Goal: Transaction & Acquisition: Purchase product/service

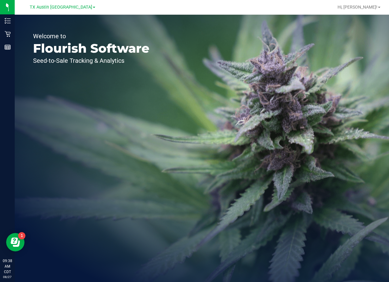
click at [289, 94] on div "Welcome to Flourish Software Seed-to-Sale Tracking & Analytics" at bounding box center [202, 149] width 375 height 268
click at [60, 6] on span "TX Austin [GEOGRAPHIC_DATA]" at bounding box center [61, 8] width 63 height 6
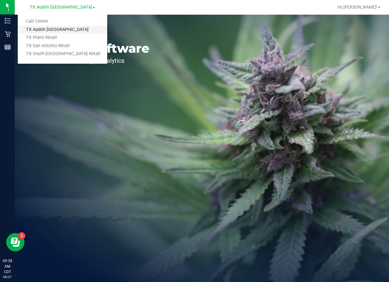
click at [50, 28] on link "TX Austin [GEOGRAPHIC_DATA]" at bounding box center [63, 30] width 90 height 8
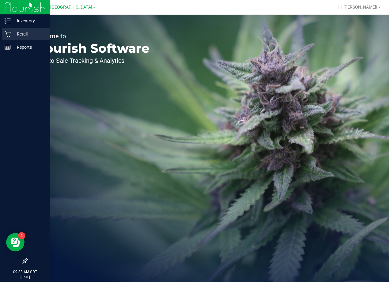
click at [10, 36] on icon at bounding box center [8, 34] width 6 height 6
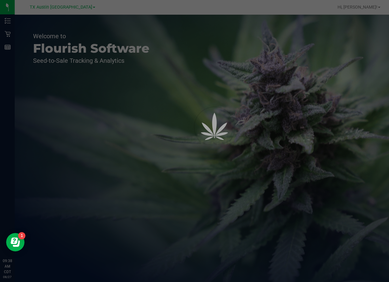
click at [89, 44] on div at bounding box center [194, 141] width 389 height 282
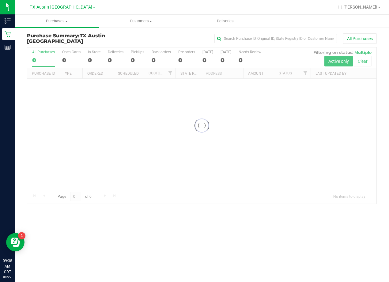
click at [58, 8] on span "TX Austin [GEOGRAPHIC_DATA]" at bounding box center [61, 8] width 63 height 6
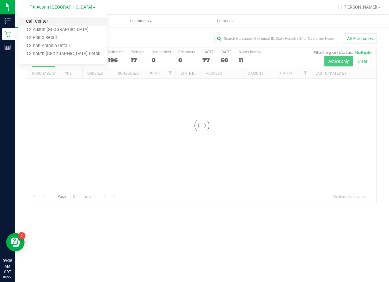
click at [56, 20] on link "Call Center" at bounding box center [63, 21] width 90 height 8
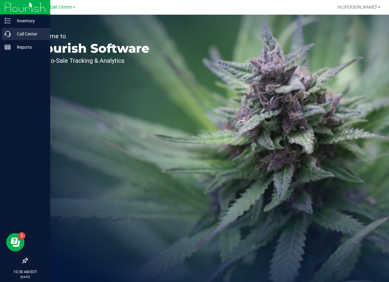
click at [11, 36] on p "Call Center" at bounding box center [29, 33] width 37 height 7
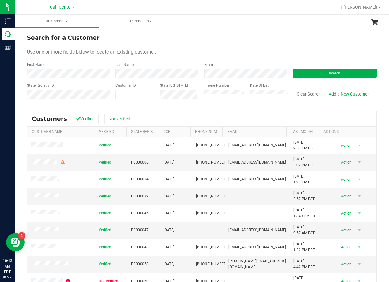
click at [273, 24] on ul "Customers All customers Add a new customer All physicians Purchases All purchas…" at bounding box center [209, 21] width 389 height 13
click at [283, 50] on div "Use one or more fields below to locate an existing customer." at bounding box center [202, 51] width 350 height 7
click at [323, 74] on button "Search" at bounding box center [335, 73] width 84 height 9
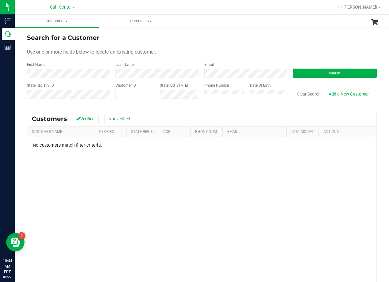
click at [238, 36] on div "Search for a Customer" at bounding box center [202, 37] width 350 height 9
drag, startPoint x: 243, startPoint y: 52, endPoint x: 226, endPoint y: 61, distance: 19.2
click at [243, 52] on div "Use one or more fields below to locate an existing customer." at bounding box center [202, 51] width 350 height 7
click at [268, 43] on form "Search for a Customer Use one or more fields below to locate an existing custom…" at bounding box center [202, 68] width 350 height 71
drag, startPoint x: 268, startPoint y: 49, endPoint x: 267, endPoint y: 55, distance: 6.2
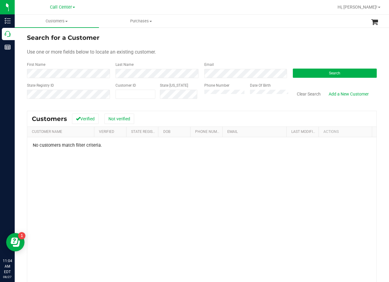
click at [268, 49] on div "Use one or more fields below to locate an existing customer." at bounding box center [202, 51] width 350 height 7
click at [300, 94] on button "Clear Search" at bounding box center [309, 94] width 32 height 10
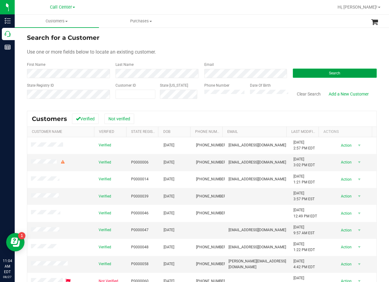
click at [316, 75] on button "Search" at bounding box center [335, 73] width 84 height 9
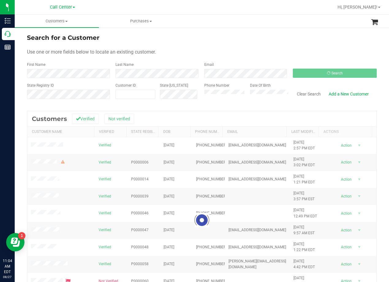
click at [257, 34] on div "Search for a Customer" at bounding box center [202, 37] width 350 height 9
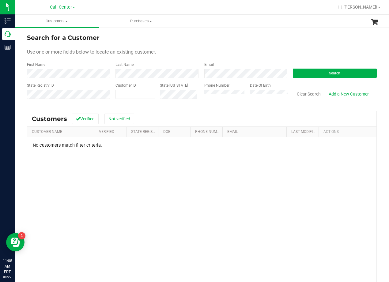
drag, startPoint x: 218, startPoint y: 36, endPoint x: 213, endPoint y: 34, distance: 4.8
click at [218, 36] on div "Search for a Customer" at bounding box center [202, 37] width 350 height 9
click at [233, 41] on div "Search for a Customer" at bounding box center [202, 37] width 350 height 9
click at [302, 95] on button "Clear Search" at bounding box center [309, 94] width 32 height 10
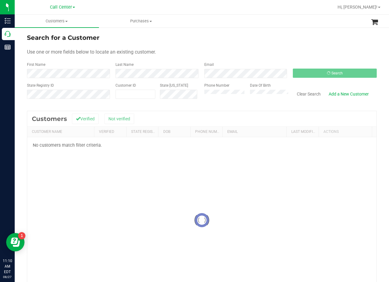
click at [168, 42] on div "Search for a Customer" at bounding box center [202, 37] width 350 height 9
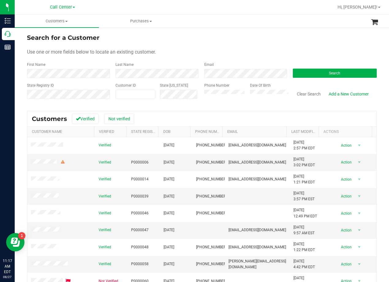
click at [240, 29] on div "Search for a Customer Use one or more fields below to locate an existing custom…" at bounding box center [202, 181] width 375 height 309
click at [311, 97] on button "Clear Search" at bounding box center [309, 94] width 32 height 10
click at [214, 44] on form "Search for a Customer Use one or more fields below to locate an existing custom…" at bounding box center [202, 68] width 350 height 71
click at [315, 71] on button "Search" at bounding box center [335, 73] width 84 height 9
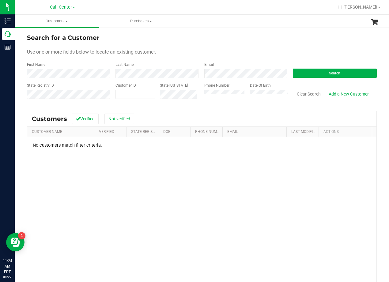
click at [255, 54] on div "Use one or more fields below to locate an existing customer." at bounding box center [202, 51] width 350 height 7
click at [226, 46] on form "Search for a Customer Use one or more fields below to locate an existing custom…" at bounding box center [202, 68] width 350 height 71
click at [302, 97] on button "Clear Search" at bounding box center [309, 94] width 32 height 10
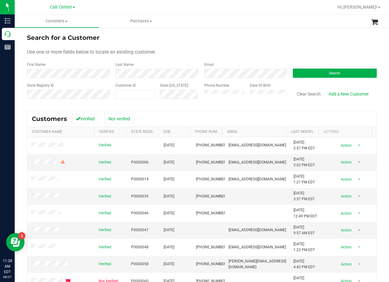
click at [233, 46] on form "Search for a Customer Use one or more fields below to locate an existing custom…" at bounding box center [202, 68] width 350 height 71
drag, startPoint x: 283, startPoint y: 49, endPoint x: 272, endPoint y: 52, distance: 12.0
click at [282, 49] on div "Use one or more fields below to locate an existing customer." at bounding box center [202, 51] width 350 height 7
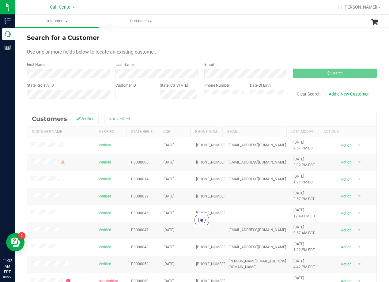
click at [238, 36] on div "Search for a Customer" at bounding box center [202, 37] width 350 height 9
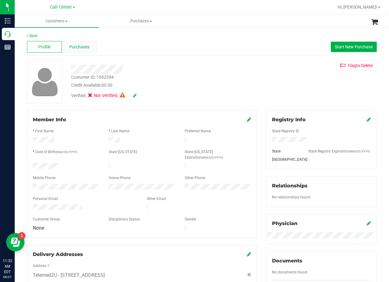
click at [85, 50] on span "Purchases" at bounding box center [79, 47] width 20 height 6
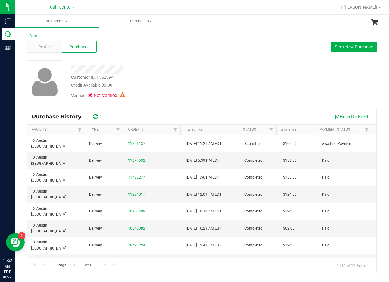
click at [157, 93] on div "Verified: Not Verified" at bounding box center [157, 95] width 180 height 13
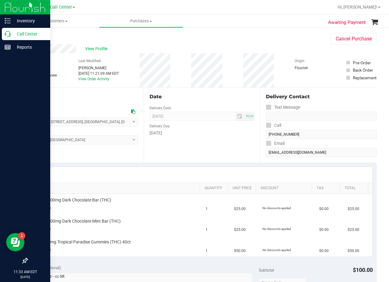
click at [13, 35] on p "Call Center" at bounding box center [29, 33] width 37 height 7
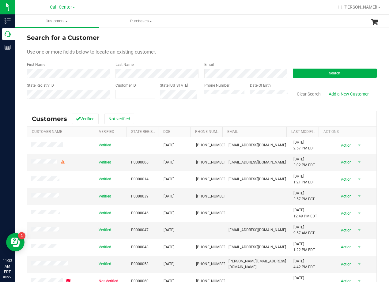
click at [88, 78] on form "Search for a Customer Use one or more fields below to locate an existing custom…" at bounding box center [202, 68] width 350 height 71
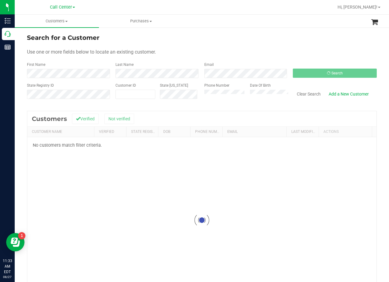
click at [243, 35] on div "Search for a Customer" at bounding box center [202, 37] width 350 height 9
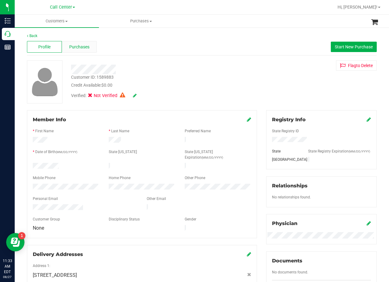
click at [75, 50] on span "Purchases" at bounding box center [79, 47] width 20 height 6
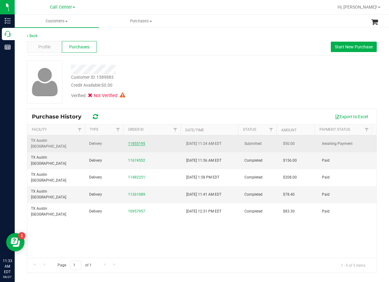
click at [131, 142] on link "11855195" at bounding box center [136, 144] width 17 height 4
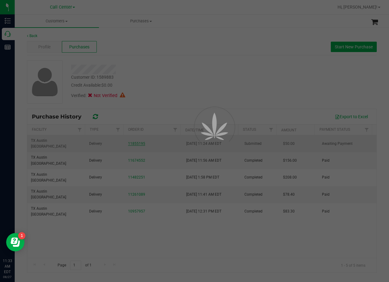
click at [197, 64] on div at bounding box center [194, 141] width 389 height 282
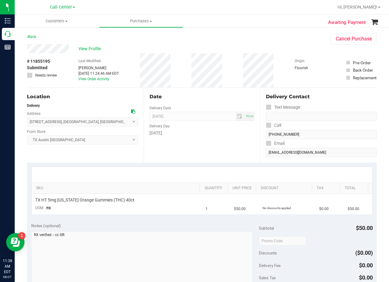
click at [228, 149] on div "Date Delivery Date [DATE] Now [DATE] 08:00 AM Now Delivery Day [DATE]" at bounding box center [202, 125] width 117 height 75
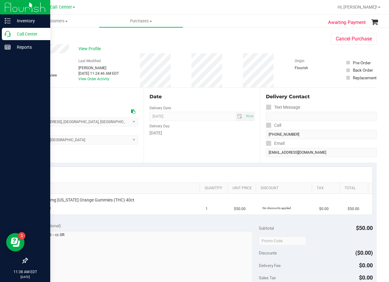
click at [12, 33] on p "Call Center" at bounding box center [29, 33] width 37 height 7
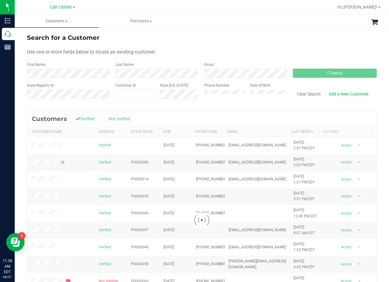
click at [242, 54] on div "Use one or more fields below to locate an existing customer." at bounding box center [202, 51] width 350 height 7
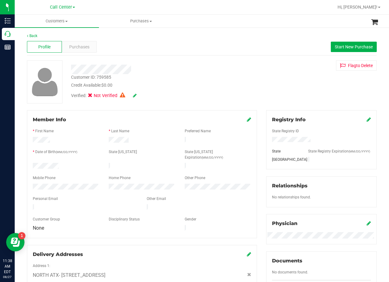
click at [238, 60] on div "Back Profile Purchases Start New Purchase Customer ID: 759585 Credit Available:…" at bounding box center [202, 238] width 350 height 410
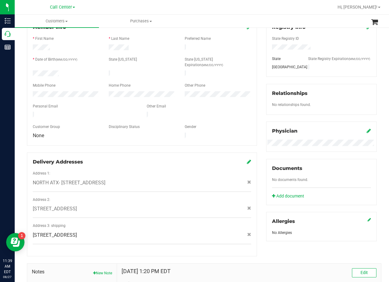
scroll to position [85, 0]
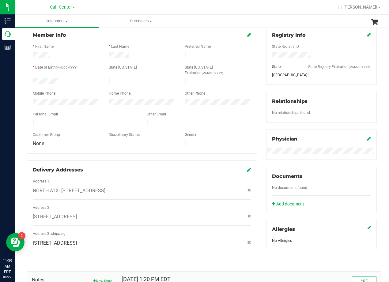
click at [256, 74] on div "Member Info * First Name * Last Name Preferred Name * Date of Birth (MM/DD/YYYY…" at bounding box center [141, 145] width 239 height 239
click at [257, 117] on div "Member Info * First Name * Last Name Preferred Name * Date of Birth (MM/DD/YYYY…" at bounding box center [141, 145] width 239 height 239
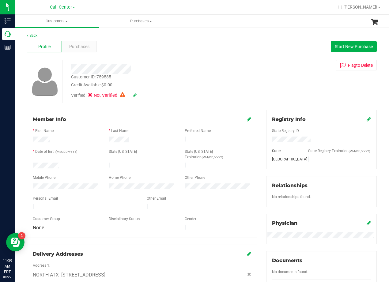
scroll to position [0, 0]
click at [259, 80] on div "Customer ID: 759585 Credit Available: $0.00 Verified: Not Verified Flag to Dele…" at bounding box center [201, 81] width 359 height 43
click at [339, 42] on button "Start New Purchase" at bounding box center [354, 47] width 46 height 10
click at [193, 37] on div "Back" at bounding box center [202, 36] width 350 height 6
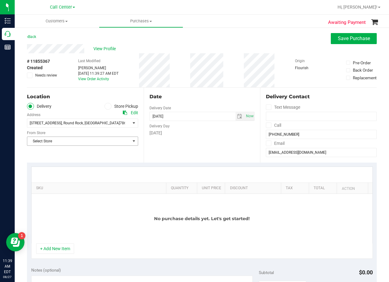
click at [109, 140] on span "Select Store" at bounding box center [78, 141] width 103 height 9
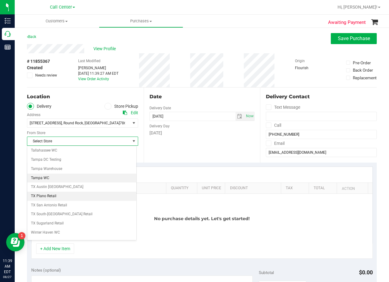
scroll to position [445, 0]
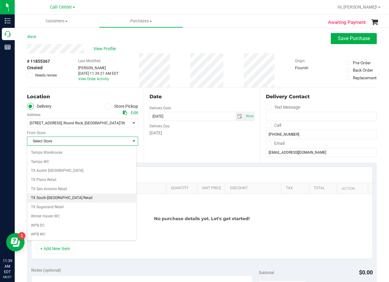
click at [74, 200] on li "TX South-[GEOGRAPHIC_DATA] Retail" at bounding box center [81, 198] width 109 height 9
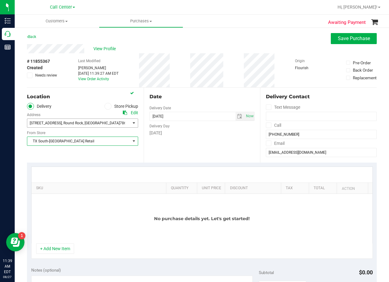
click at [78, 125] on span ", Round Rock" at bounding box center [72, 123] width 21 height 4
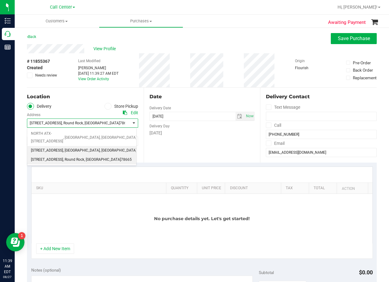
click at [100, 147] on span ", [GEOGRAPHIC_DATA]" at bounding box center [118, 151] width 37 height 8
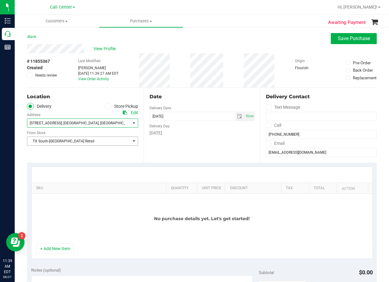
click at [173, 141] on div "Date Delivery Date 08/27/2025 Now 08/27/2025 11:39 AM Now Delivery Day Wednesday" at bounding box center [202, 125] width 117 height 75
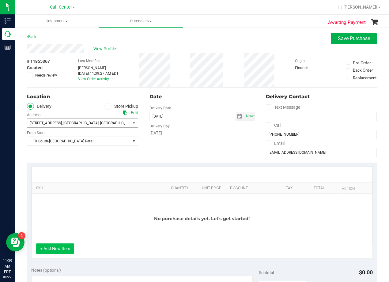
click at [61, 248] on button "+ Add New Item" at bounding box center [55, 249] width 38 height 10
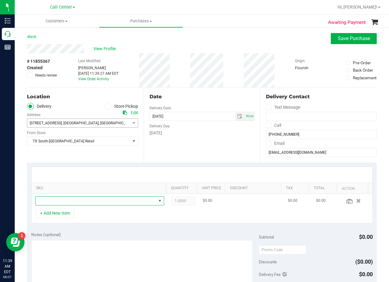
click at [69, 204] on span "NO DATA FOUND" at bounding box center [96, 201] width 121 height 9
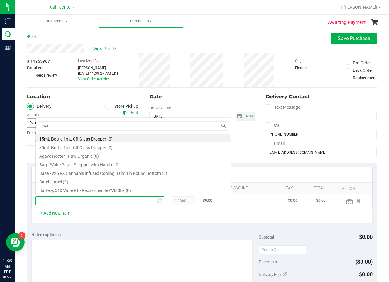
scroll to position [9, 121]
type input "watermelon kiwi"
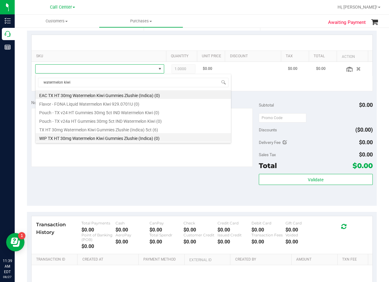
scroll to position [132, 0]
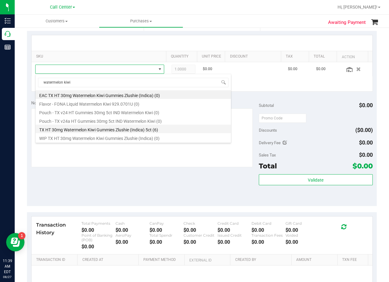
click at [107, 129] on li "TX HT 30mg Watermelon Kiwi Gummies Zlushie (Indica) 5ct (6)" at bounding box center [134, 129] width 196 height 9
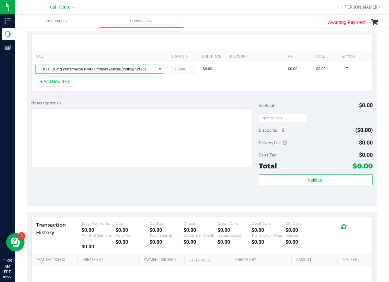
click at [137, 102] on div "Notes (optional)" at bounding box center [145, 103] width 228 height 6
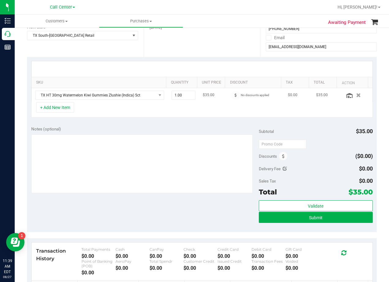
scroll to position [71, 0]
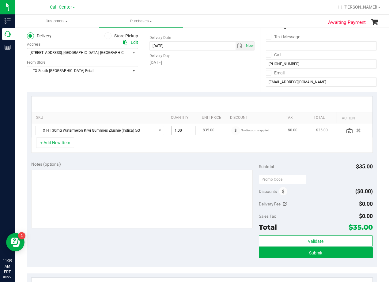
click at [185, 129] on span "1.00 1" at bounding box center [184, 130] width 24 height 9
click at [0, 0] on input "1" at bounding box center [0, 0] width 0 height 0
type input "2"
type input "2.00"
click at [187, 82] on div "Date Delivery Date 08/27/2025 Now 08/27/2025 08:00 AM Now Delivery Day Wednesday" at bounding box center [202, 54] width 117 height 75
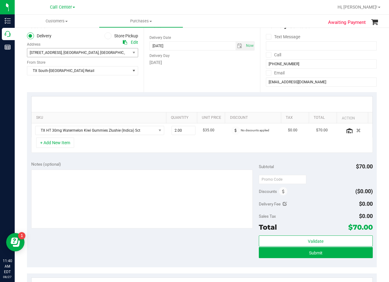
click at [80, 146] on div "+ Add New Item" at bounding box center [202, 145] width 342 height 15
click at [73, 145] on button "+ Add New Item" at bounding box center [55, 143] width 38 height 10
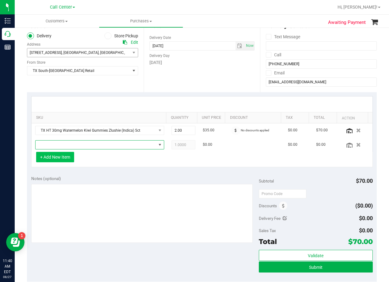
click at [73, 145] on span "NO DATA FOUND" at bounding box center [96, 145] width 121 height 9
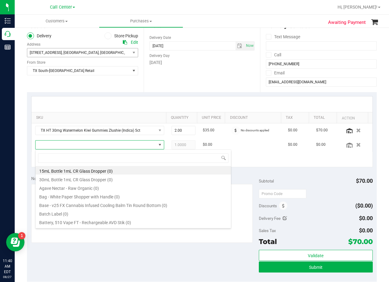
scroll to position [9, 125]
type input "blue raspberry"
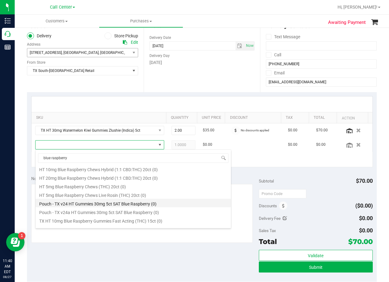
scroll to position [42, 0]
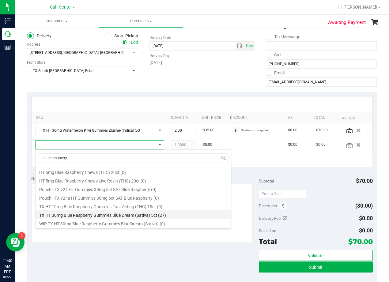
click at [155, 213] on li "TX HT 30mg Blue Raspberry Gummies Blue Dream (Sativa) 5ct (27)" at bounding box center [134, 214] width 196 height 9
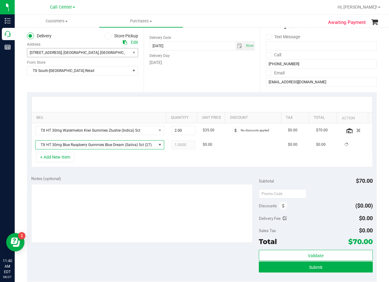
click at [150, 179] on div "Notes (optional)" at bounding box center [145, 179] width 228 height 6
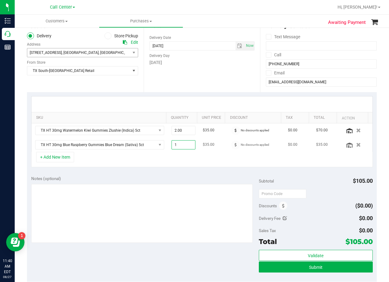
click at [183, 144] on span "1.00 1" at bounding box center [184, 144] width 24 height 9
click at [183, 144] on input "1" at bounding box center [184, 145] width 24 height 9
type input "2"
type input "2.00"
click at [186, 94] on div "SKU Quantity Unit Price Discount Tax Total Action TX HT 30mg Watermelon Kiwi Gu…" at bounding box center [202, 131] width 350 height 79
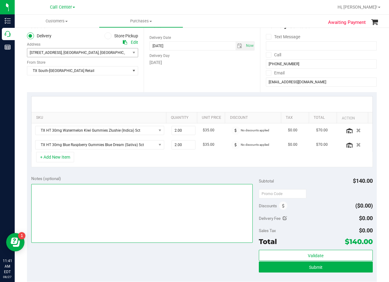
click at [130, 223] on textarea at bounding box center [142, 213] width 222 height 59
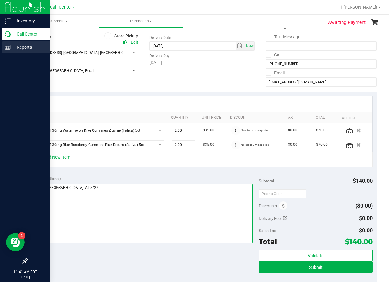
type textarea "pu 8/27 South Austin. AL 8/27"
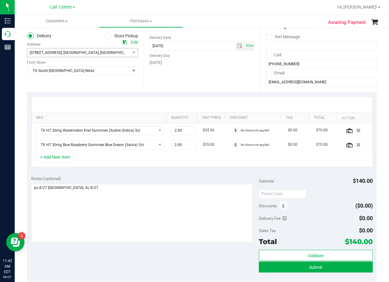
click at [236, 77] on div "Date Delivery Date 08/27/2025 Now 08/27/2025 08:00 AM Now Delivery Day Wednesday" at bounding box center [202, 54] width 117 height 75
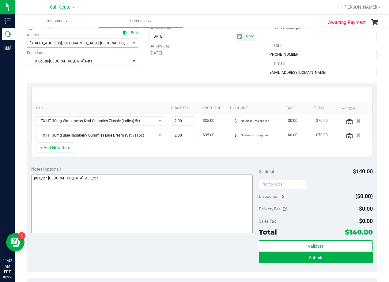
scroll to position [123, 0]
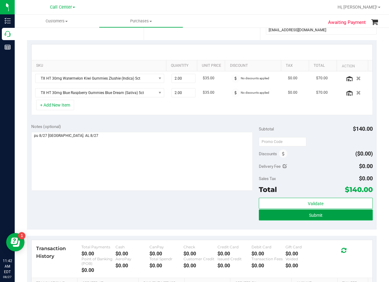
click at [278, 217] on button "Submit" at bounding box center [316, 215] width 114 height 11
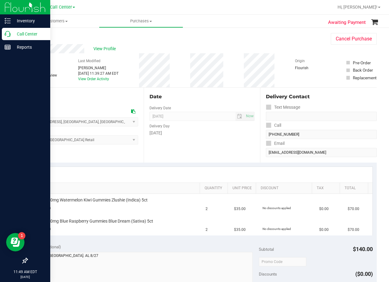
click at [10, 37] on icon at bounding box center [8, 34] width 6 height 6
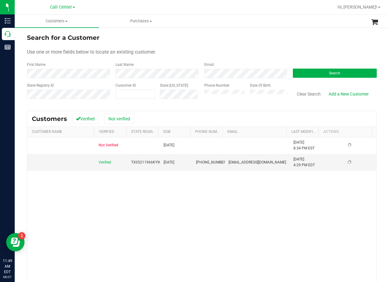
click at [277, 45] on form "Search for a Customer Use one or more fields below to locate an existing custom…" at bounding box center [202, 68] width 350 height 71
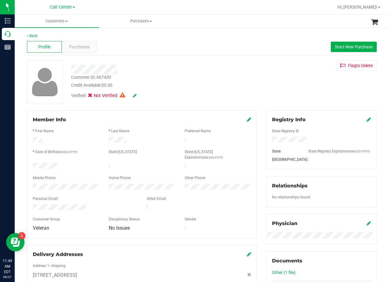
click at [244, 70] on div "Customer ID: 667430 Credit Available: $0.00 Verified: Not Verified Flag to Dele…" at bounding box center [201, 81] width 359 height 43
click at [141, 84] on div "Credit Available: $0.00" at bounding box center [156, 85] width 170 height 6
click at [81, 46] on span "Purchases" at bounding box center [79, 47] width 20 height 6
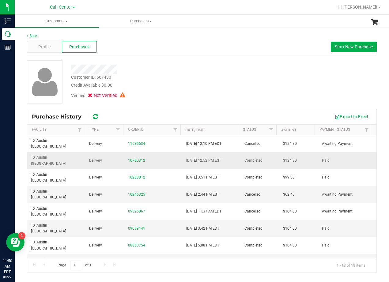
drag, startPoint x: 139, startPoint y: 155, endPoint x: 133, endPoint y: 149, distance: 8.0
click at [173, 57] on div "Back Profile Purchases Start New Purchase Customer ID: 667430 Credit Available:…" at bounding box center [202, 153] width 350 height 240
click at [340, 47] on span "Start New Purchase" at bounding box center [354, 46] width 38 height 5
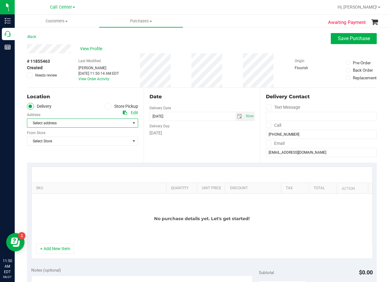
click at [105, 125] on span "Select address" at bounding box center [76, 123] width 98 height 9
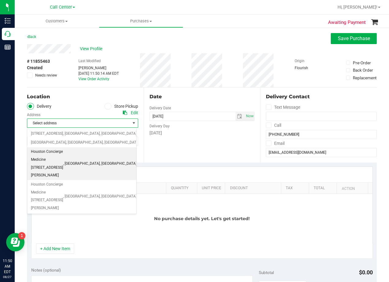
click at [100, 160] on span ", Houston" at bounding box center [81, 164] width 37 height 8
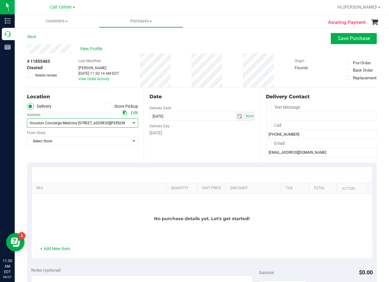
click at [91, 158] on div "Location Delivery Store Pickup Address Edit Houston Concierge Medicine 9432 Kat…" at bounding box center [85, 125] width 117 height 75
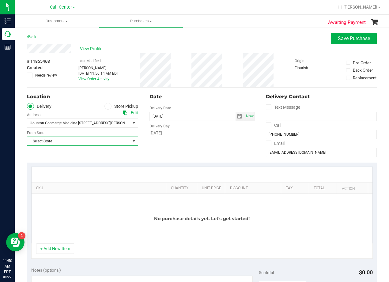
click at [87, 143] on span "Select Store" at bounding box center [78, 141] width 103 height 9
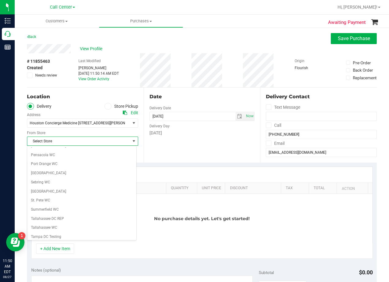
scroll to position [445, 0]
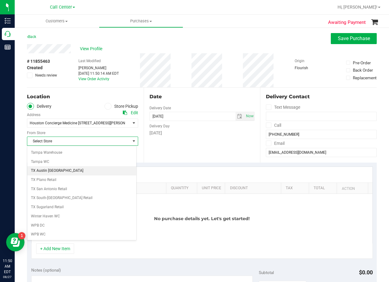
click at [99, 173] on li "TX Austin [GEOGRAPHIC_DATA]" at bounding box center [81, 170] width 109 height 9
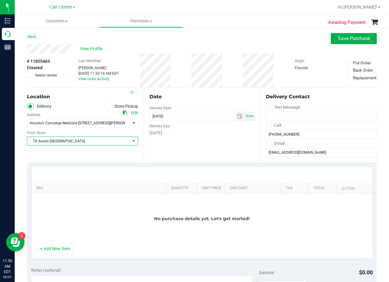
click at [207, 99] on div "Date" at bounding box center [202, 96] width 105 height 7
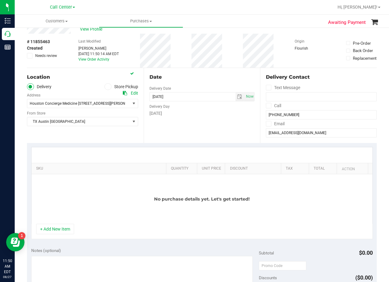
scroll to position [31, 0]
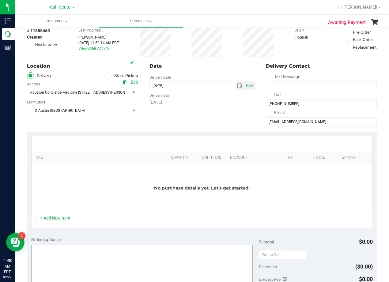
click at [66, 216] on button "+ Add New Item" at bounding box center [55, 218] width 38 height 10
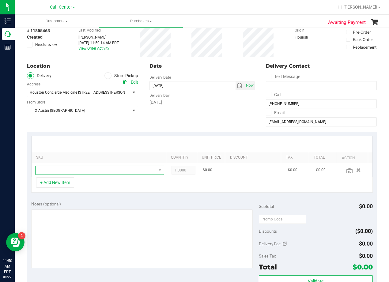
click at [81, 173] on span "NO DATA FOUND" at bounding box center [96, 170] width 121 height 9
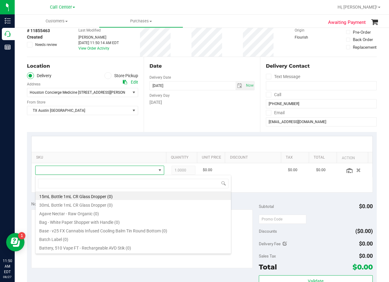
scroll to position [9, 121]
type input "Dark choc"
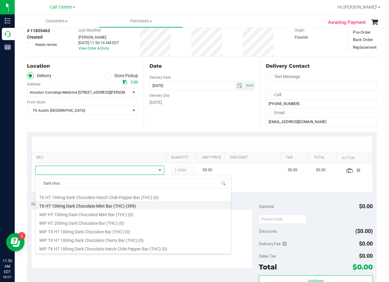
scroll to position [294, 0]
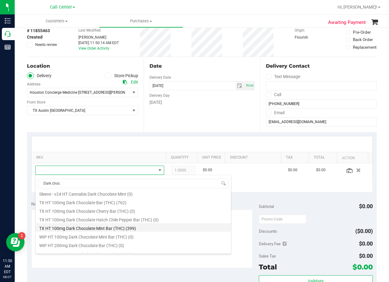
click at [129, 231] on li "TX HT 100mg Dark Chocolate Mint Bar (THC) (399)" at bounding box center [134, 227] width 196 height 9
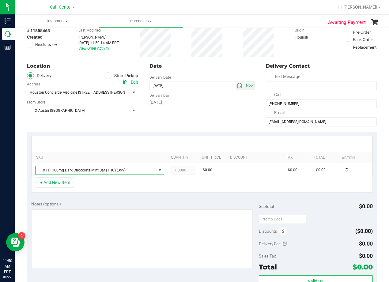
click at [134, 204] on div "Notes (optional)" at bounding box center [145, 204] width 228 height 6
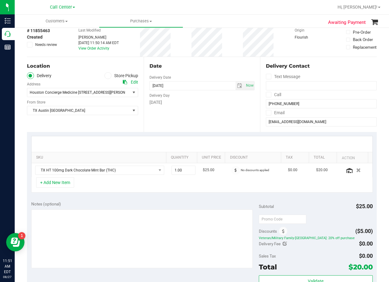
click at [208, 140] on div at bounding box center [202, 144] width 341 height 16
click at [214, 143] on div at bounding box center [202, 144] width 341 height 16
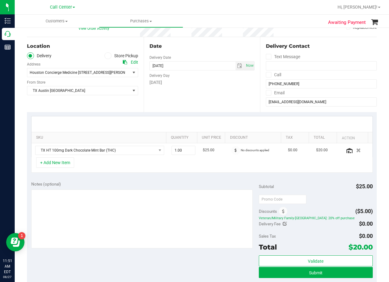
scroll to position [61, 0]
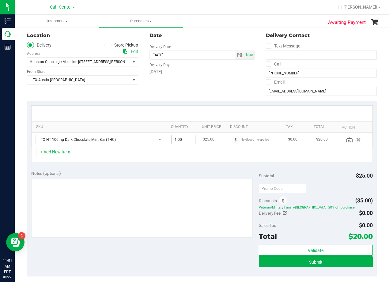
click at [180, 143] on span "1.00 1" at bounding box center [184, 139] width 24 height 9
click at [180, 143] on input "1" at bounding box center [184, 139] width 24 height 9
type input "6"
type input "6.00"
click at [231, 82] on div "Date Delivery Date 08/27/2025 Now 08/27/2025 08:00 AM Now Delivery Day Wednesday" at bounding box center [202, 63] width 117 height 75
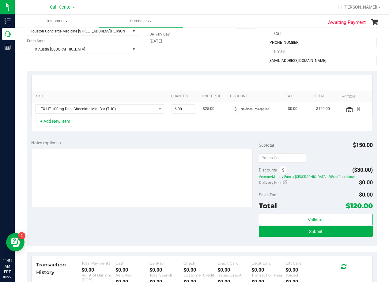
click at [215, 79] on div at bounding box center [202, 83] width 341 height 16
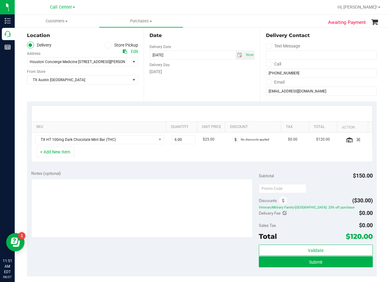
scroll to position [31, 0]
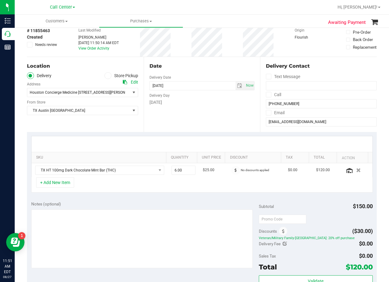
click at [212, 68] on div "Date" at bounding box center [202, 66] width 105 height 7
click at [237, 88] on span "select" at bounding box center [239, 85] width 5 height 5
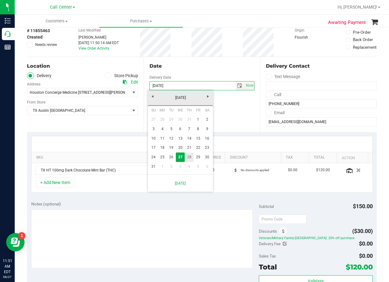
click at [190, 159] on link "28" at bounding box center [189, 158] width 9 height 10
type input "[DATE]"
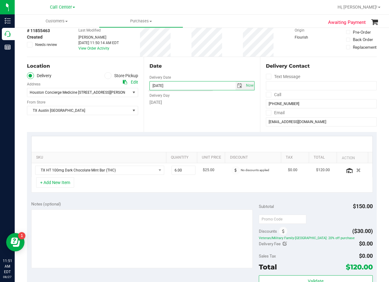
click at [190, 121] on div "Date Delivery Date 08/28/2025 Now 08/28/2025 08:00 AM Now Delivery Day Thursday" at bounding box center [202, 94] width 117 height 75
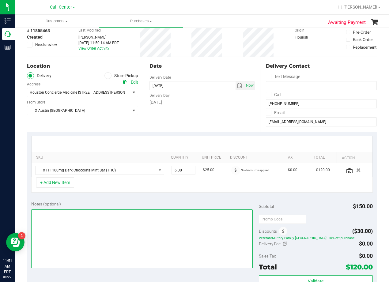
click at [173, 233] on textarea at bounding box center [142, 239] width 222 height 59
type textarea "pu 8/28 Houston. AL 8/27"
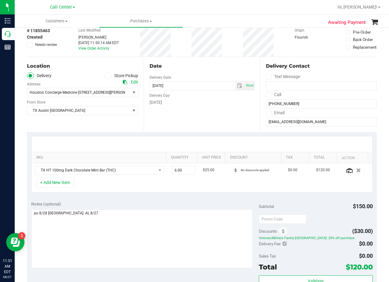
click at [208, 154] on th "Unit Price" at bounding box center [211, 157] width 28 height 11
click at [212, 134] on div "SKU Quantity Unit Price Discount Tax Total Action TX HT 100mg Dark Chocolate Mi…" at bounding box center [202, 164] width 350 height 65
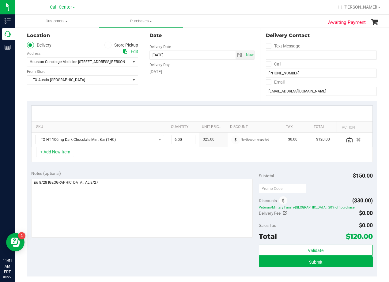
click at [215, 157] on div "+ Add New Item" at bounding box center [202, 154] width 342 height 15
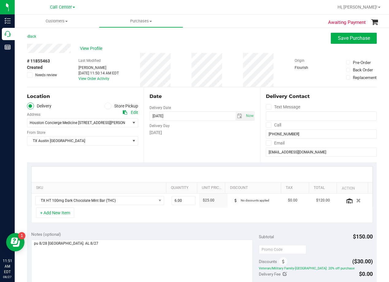
scroll to position [0, 0]
click at [214, 137] on div "Date Delivery Date 08/28/2025 Now 08/28/2025 08:00 AM Now Delivery Day Thursday" at bounding box center [202, 125] width 117 height 75
click at [202, 102] on div "Date Delivery Date 08/28/2025 Now 08/28/2025 08:00 AM Now Delivery Day Thursday" at bounding box center [202, 125] width 117 height 75
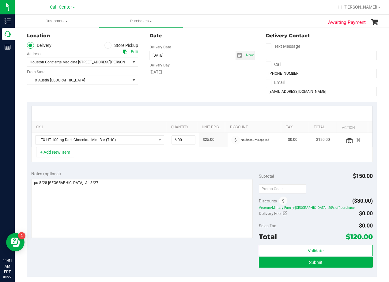
scroll to position [92, 0]
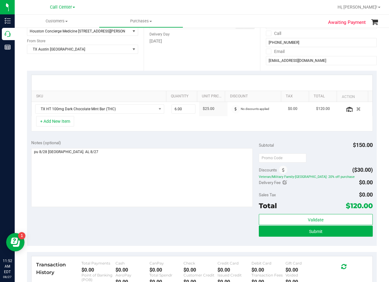
click at [219, 53] on div "Date Delivery Date 08/28/2025 Now 08/28/2025 08:00 AM Now Delivery Day Thursday" at bounding box center [202, 33] width 117 height 75
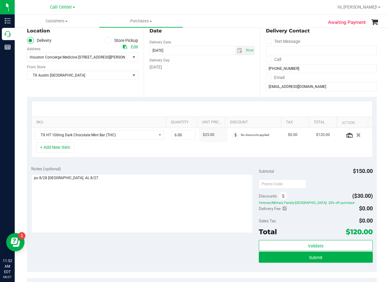
scroll to position [0, 0]
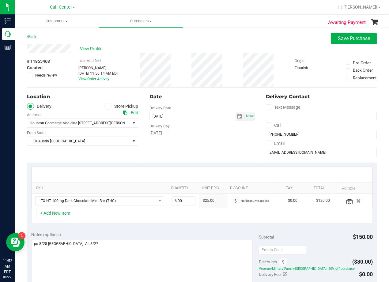
click at [243, 45] on div "View Profile" at bounding box center [202, 48] width 350 height 9
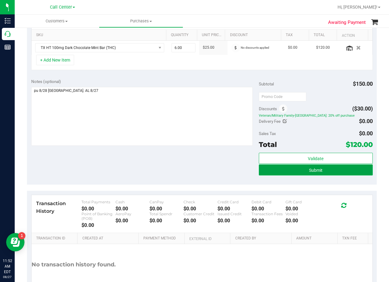
click at [273, 172] on button "Submit" at bounding box center [316, 170] width 114 height 11
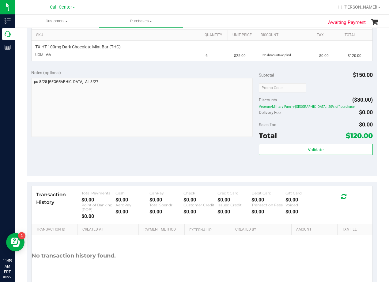
click at [210, 72] on div "Notes (optional)" at bounding box center [145, 73] width 228 height 6
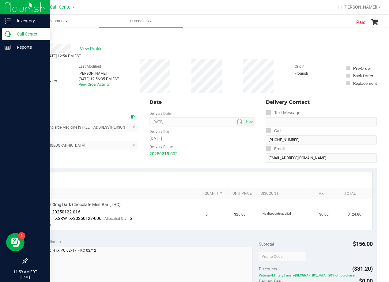
click at [12, 36] on p "Call Center" at bounding box center [29, 33] width 37 height 7
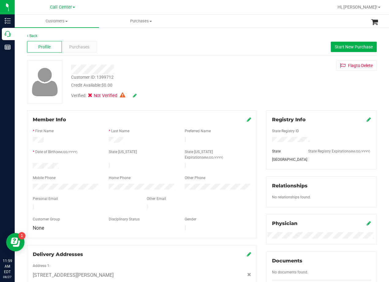
click at [258, 86] on div "Customer ID: 1399712 Credit Available: $0.00 Verified: Not Verified Flag to [GE…" at bounding box center [201, 81] width 359 height 43
click at [94, 48] on div "Purchases" at bounding box center [79, 47] width 35 height 12
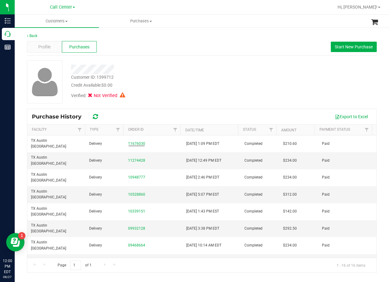
click at [155, 101] on div "Verified: Not Verified" at bounding box center [157, 95] width 180 height 13
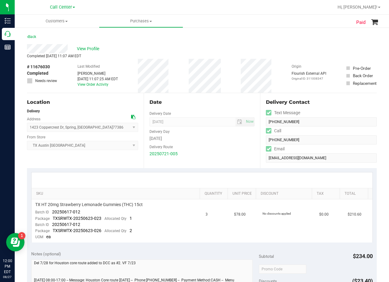
click at [208, 48] on div "View Profile" at bounding box center [202, 48] width 350 height 9
click at [223, 138] on div "[DATE]" at bounding box center [202, 138] width 105 height 6
click at [203, 104] on div "Date" at bounding box center [202, 102] width 105 height 7
click at [235, 102] on div "Date" at bounding box center [202, 102] width 105 height 7
click at [214, 52] on div "View Profile" at bounding box center [202, 48] width 350 height 9
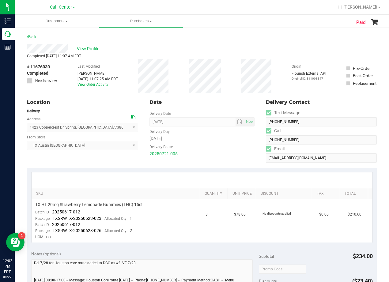
click at [208, 51] on div "View Profile" at bounding box center [202, 48] width 350 height 9
click at [241, 56] on div "Completed [DATE] 11:07 AM EDT" at bounding box center [202, 56] width 350 height 6
click at [89, 51] on span "View Profile" at bounding box center [89, 49] width 25 height 6
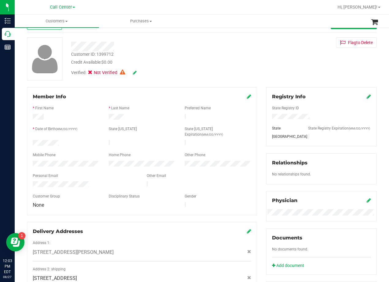
scroll to position [61, 0]
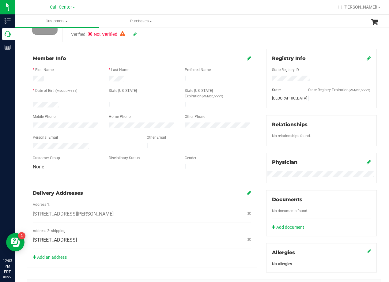
click at [262, 94] on div "Registry Info State Registry ID State State Registry Expiration (MM/DD/YYYY) TX…" at bounding box center [322, 161] width 120 height 224
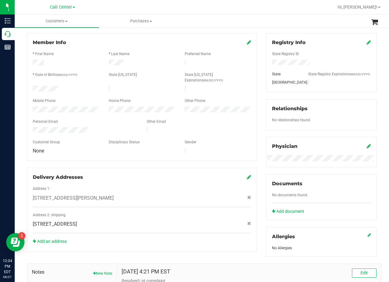
scroll to position [92, 0]
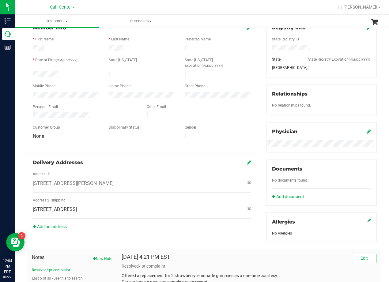
click at [232, 104] on div "Other Email" at bounding box center [199, 107] width 114 height 7
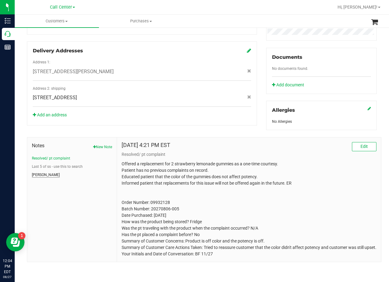
click at [39, 172] on button "[PERSON_NAME]" at bounding box center [46, 175] width 28 height 6
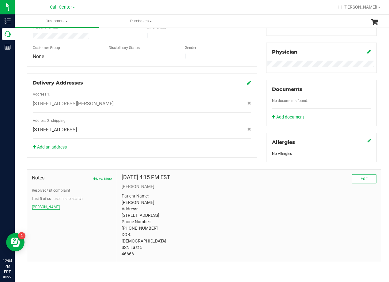
scroll to position [183, 0]
click at [132, 254] on p "Patient Name: Mary E Woods Address: 1423 Coppercrest Dr Spring, TX, 77386 Phone…" at bounding box center [249, 225] width 255 height 64
copy body "46666"
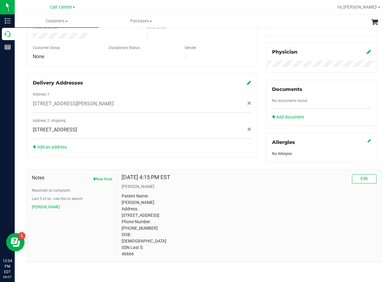
click at [257, 97] on div "Member Info * First Name * Last Name Preferred Name * Date of Birth (MM/DD/YYYY…" at bounding box center [141, 48] width 239 height 219
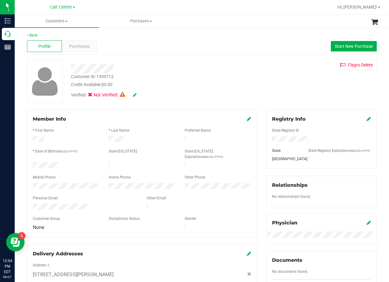
scroll to position [0, 0]
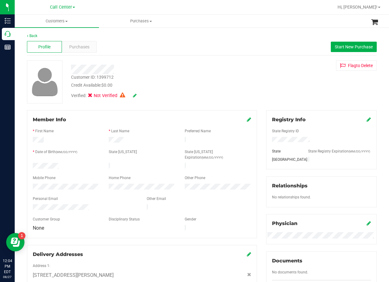
click at [256, 91] on div "Customer ID: 1399712 Credit Available: $0.00 Verified: Not Verified Flag to Del…" at bounding box center [201, 81] width 359 height 43
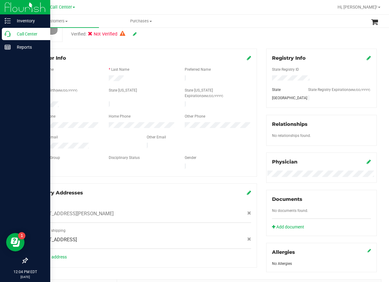
scroll to position [61, 0]
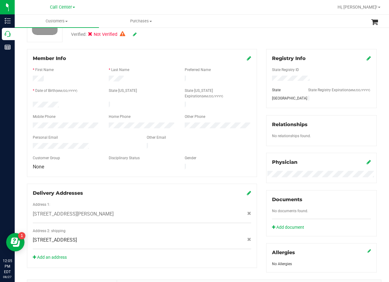
click at [257, 90] on div "Member Info * First Name * Last Name Preferred Name * Date of Birth (MM/DD/YYYY…" at bounding box center [141, 158] width 239 height 219
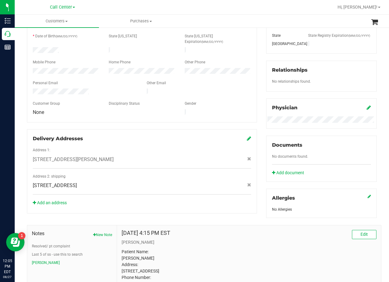
scroll to position [0, 0]
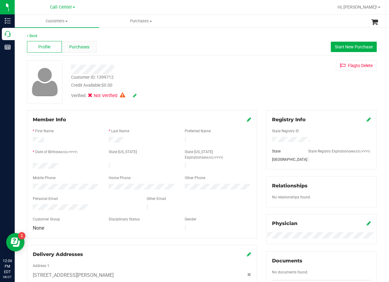
click at [79, 51] on div "Purchases" at bounding box center [79, 47] width 35 height 12
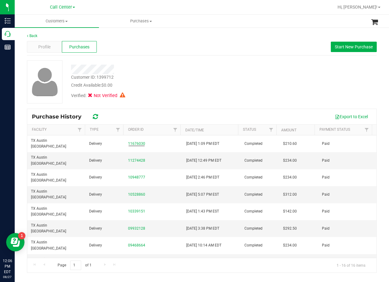
click at [164, 86] on div "Credit Available: $0.00" at bounding box center [156, 85] width 170 height 6
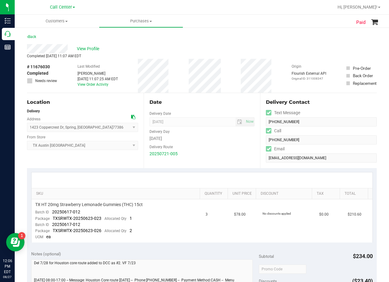
click at [235, 39] on div "Back" at bounding box center [202, 38] width 350 height 11
click at [239, 54] on div "Completed [DATE] 11:07 AM EDT" at bounding box center [202, 56] width 350 height 6
click at [210, 49] on div "View Profile" at bounding box center [202, 48] width 350 height 9
click at [207, 50] on div "View Profile" at bounding box center [202, 48] width 350 height 9
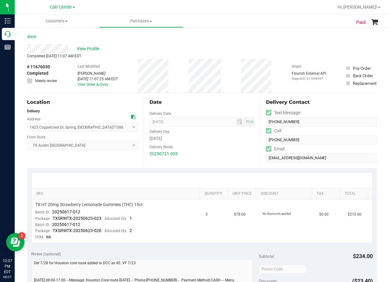
click at [208, 46] on div "View Profile" at bounding box center [202, 48] width 350 height 9
click at [128, 118] on div "1423 Coppercrest Dr , Spring , [GEOGRAPHIC_DATA] 77386 Select address [STREET_A…" at bounding box center [82, 123] width 111 height 18
click at [138, 115] on div "Location Delivery Address [STREET_ADDRESS] , Spring , [GEOGRAPHIC_DATA] 77386 S…" at bounding box center [85, 130] width 117 height 75
click at [128, 118] on div "1423 Coppercrest Dr , Spring , [GEOGRAPHIC_DATA] 77386 Select address [STREET_A…" at bounding box center [82, 123] width 111 height 18
click at [131, 117] on icon at bounding box center [133, 117] width 4 height 4
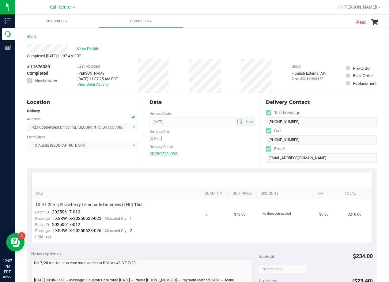
click at [185, 85] on div "# 11676030 Completed Needs review Last Modified [PERSON_NAME] [DATE] 11:07:25 A…" at bounding box center [202, 76] width 350 height 34
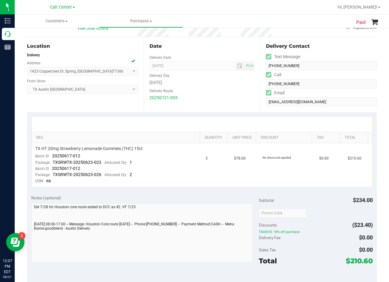
scroll to position [92, 0]
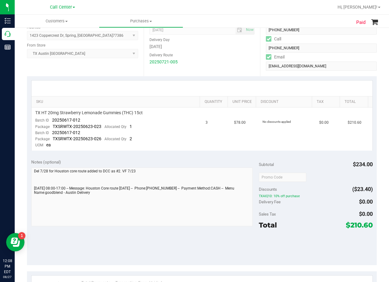
click at [218, 88] on div at bounding box center [202, 89] width 341 height 16
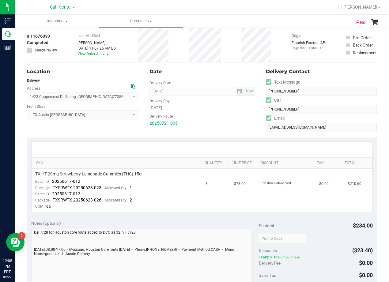
click at [210, 70] on div "Date" at bounding box center [202, 71] width 105 height 7
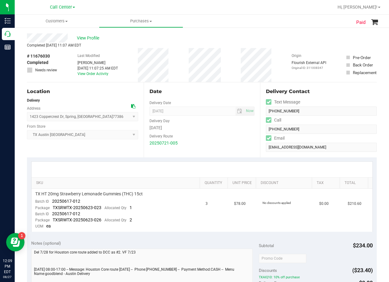
scroll to position [0, 0]
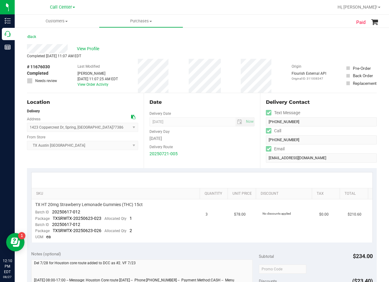
click at [204, 50] on div "View Profile" at bounding box center [202, 48] width 350 height 9
click at [131, 116] on icon at bounding box center [133, 117] width 4 height 4
click at [225, 53] on div "View Profile" at bounding box center [202, 48] width 350 height 9
click at [95, 48] on span "View Profile" at bounding box center [89, 49] width 25 height 6
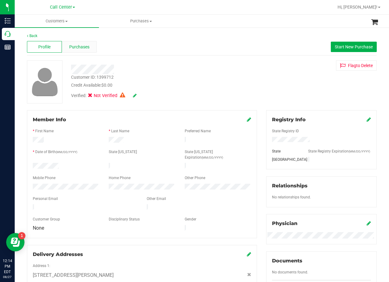
click at [74, 45] on span "Purchases" at bounding box center [79, 47] width 20 height 6
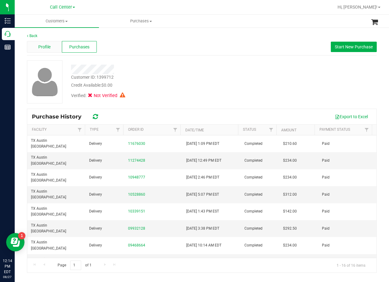
click at [38, 46] on span "Profile" at bounding box center [44, 47] width 12 height 6
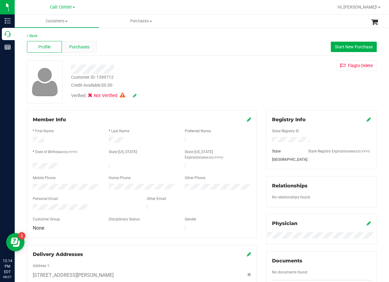
click at [78, 46] on span "Purchases" at bounding box center [79, 47] width 20 height 6
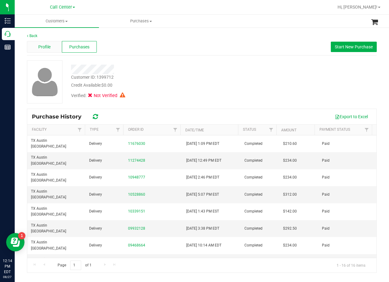
click at [51, 49] on div "Profile" at bounding box center [44, 47] width 35 height 12
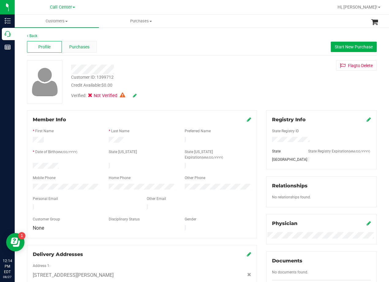
click at [77, 48] on span "Purchases" at bounding box center [79, 47] width 20 height 6
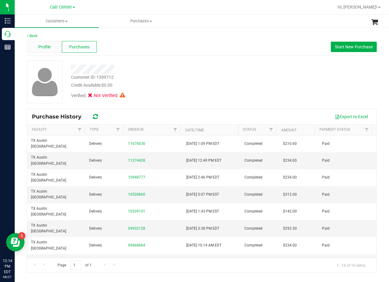
click at [49, 50] on span "Profile" at bounding box center [44, 47] width 12 height 6
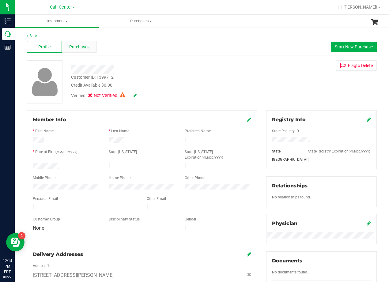
click at [73, 49] on span "Purchases" at bounding box center [79, 47] width 20 height 6
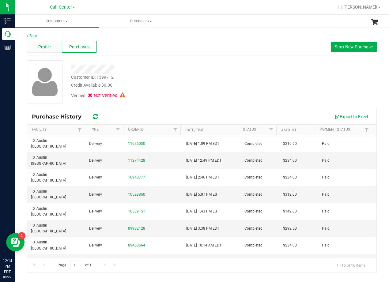
click at [49, 51] on div "Profile" at bounding box center [44, 47] width 35 height 12
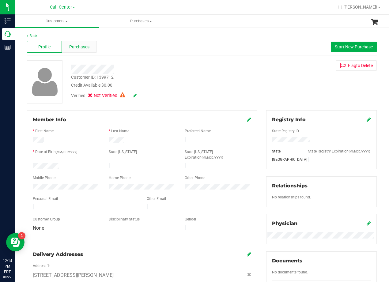
click at [81, 51] on div "Purchases" at bounding box center [79, 47] width 35 height 12
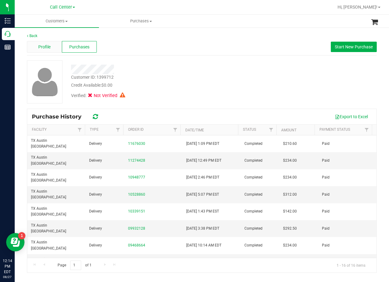
click at [48, 52] on div "Profile" at bounding box center [44, 47] width 35 height 12
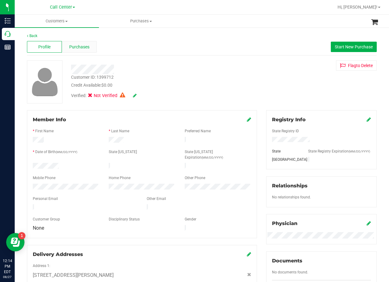
click at [73, 46] on span "Purchases" at bounding box center [79, 47] width 20 height 6
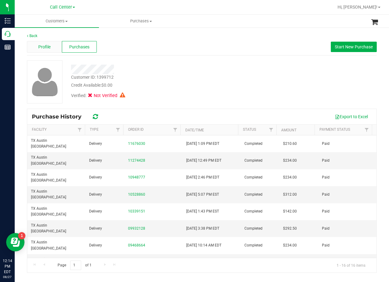
click at [52, 48] on div "Profile" at bounding box center [44, 47] width 35 height 12
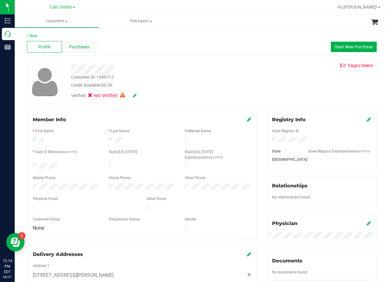
click at [79, 49] on span "Purchases" at bounding box center [79, 47] width 20 height 6
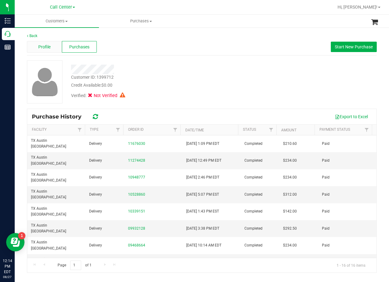
click at [53, 52] on div "Profile" at bounding box center [44, 47] width 35 height 12
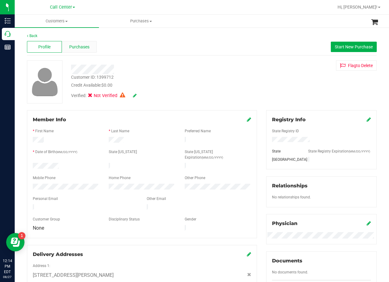
click at [78, 49] on span "Purchases" at bounding box center [79, 47] width 20 height 6
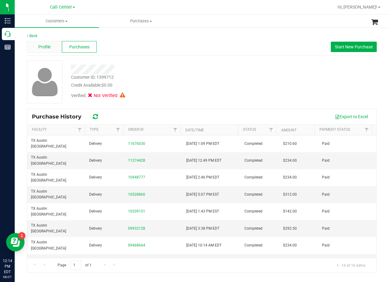
click at [45, 47] on span "Profile" at bounding box center [44, 47] width 12 height 6
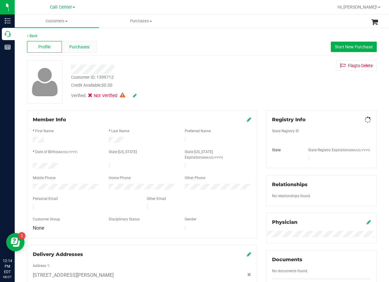
click at [76, 49] on span "Purchases" at bounding box center [79, 47] width 20 height 6
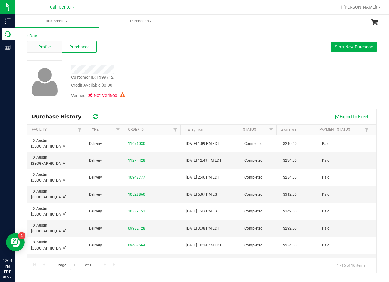
click at [50, 50] on span "Profile" at bounding box center [44, 47] width 12 height 6
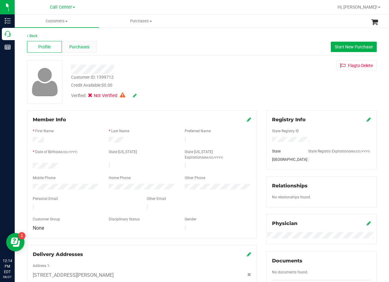
click at [76, 48] on span "Purchases" at bounding box center [79, 47] width 20 height 6
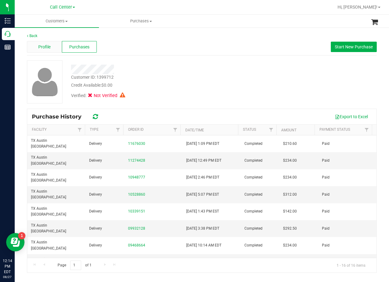
click at [44, 45] on span "Profile" at bounding box center [44, 47] width 12 height 6
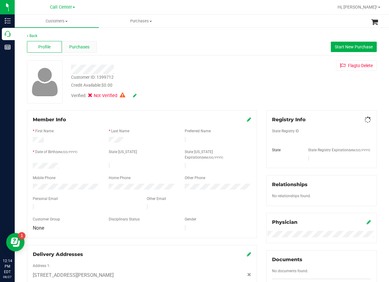
click at [86, 49] on span "Purchases" at bounding box center [79, 47] width 20 height 6
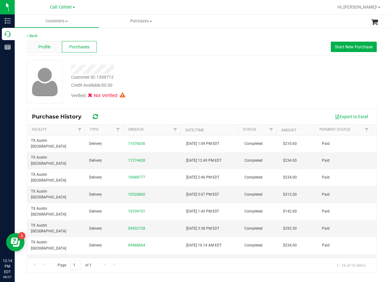
click at [43, 48] on span "Profile" at bounding box center [44, 47] width 12 height 6
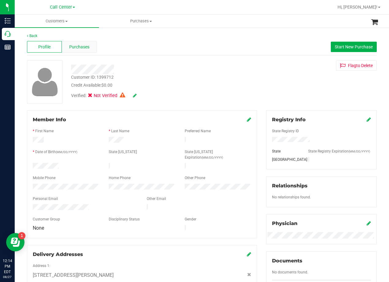
click at [80, 48] on span "Purchases" at bounding box center [79, 47] width 20 height 6
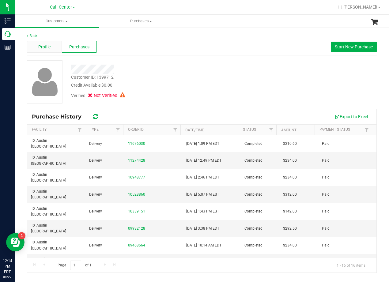
click at [61, 46] on div "Profile" at bounding box center [44, 47] width 35 height 12
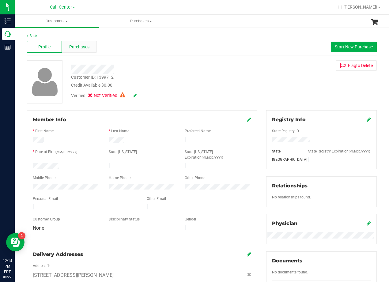
click at [77, 48] on span "Purchases" at bounding box center [79, 47] width 20 height 6
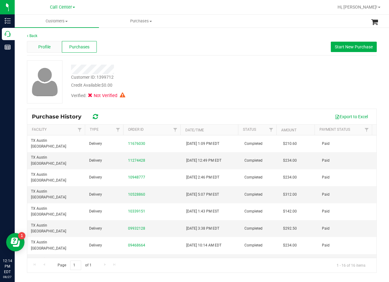
click at [52, 50] on div "Profile" at bounding box center [44, 47] width 35 height 12
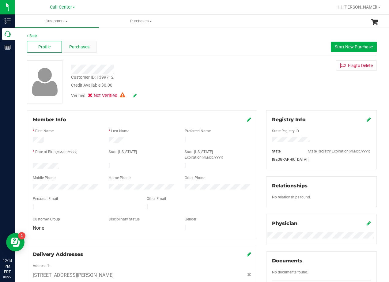
click at [77, 50] on span "Purchases" at bounding box center [79, 47] width 20 height 6
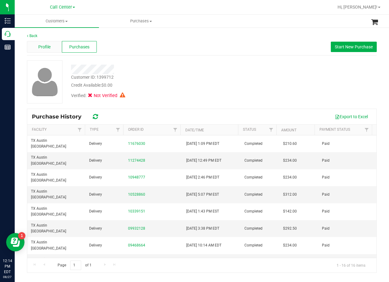
click at [55, 49] on div "Profile" at bounding box center [44, 47] width 35 height 12
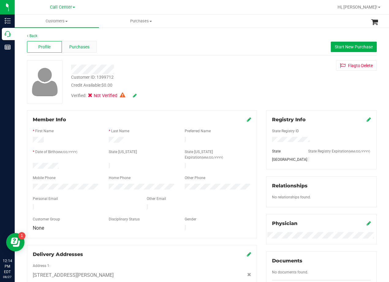
click at [74, 47] on span "Purchases" at bounding box center [79, 47] width 20 height 6
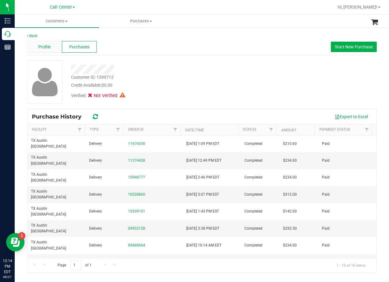
click at [47, 48] on span "Profile" at bounding box center [44, 47] width 12 height 6
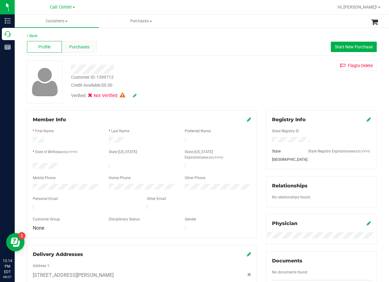
click at [79, 45] on span "Purchases" at bounding box center [79, 47] width 20 height 6
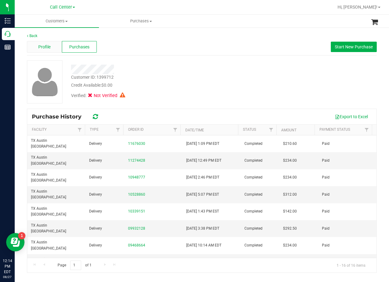
click at [48, 49] on span "Profile" at bounding box center [44, 47] width 12 height 6
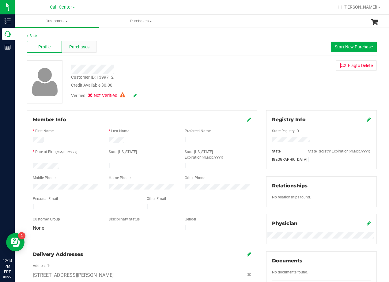
click at [79, 47] on span "Purchases" at bounding box center [79, 47] width 20 height 6
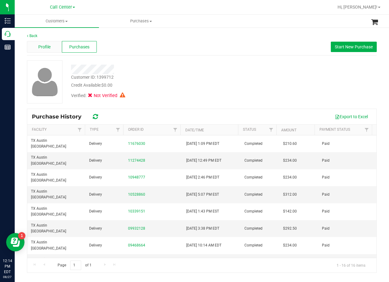
click at [50, 49] on span "Profile" at bounding box center [44, 47] width 12 height 6
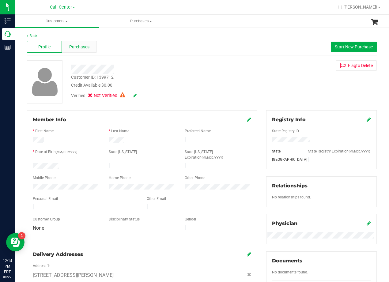
click at [76, 47] on span "Purchases" at bounding box center [79, 47] width 20 height 6
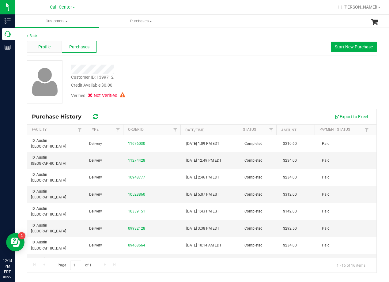
click at [54, 52] on div "Profile" at bounding box center [44, 47] width 35 height 12
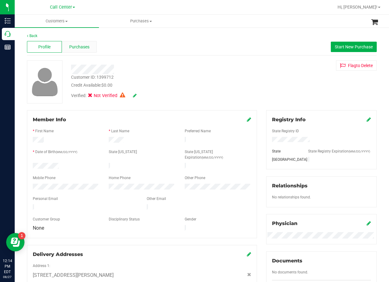
click at [74, 48] on span "Purchases" at bounding box center [79, 47] width 20 height 6
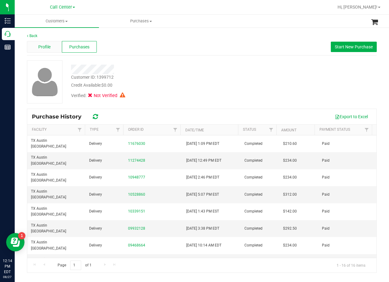
click at [49, 48] on span "Profile" at bounding box center [44, 47] width 12 height 6
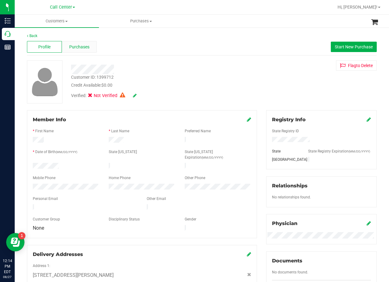
click at [83, 45] on span "Purchases" at bounding box center [79, 47] width 20 height 6
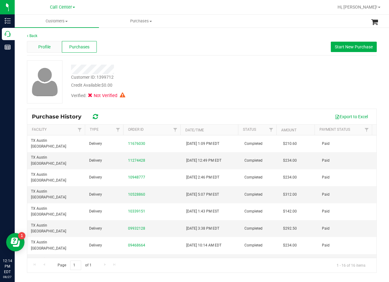
click at [58, 49] on div "Profile" at bounding box center [44, 47] width 35 height 12
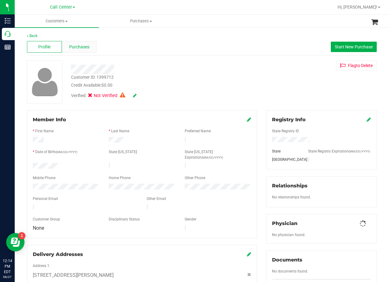
click at [86, 48] on span "Purchases" at bounding box center [79, 47] width 20 height 6
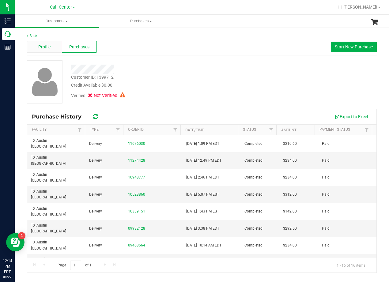
click at [49, 48] on span "Profile" at bounding box center [44, 47] width 12 height 6
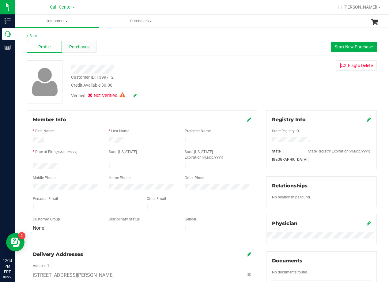
click at [76, 47] on span "Purchases" at bounding box center [79, 47] width 20 height 6
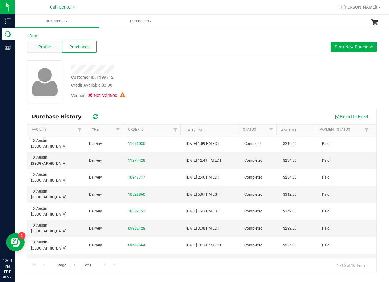
click at [50, 48] on span "Profile" at bounding box center [44, 47] width 12 height 6
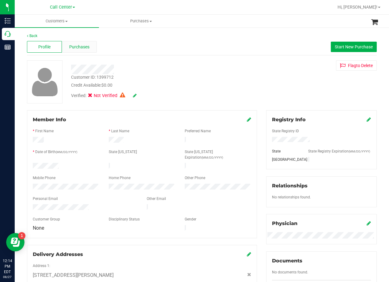
click at [77, 46] on span "Purchases" at bounding box center [79, 47] width 20 height 6
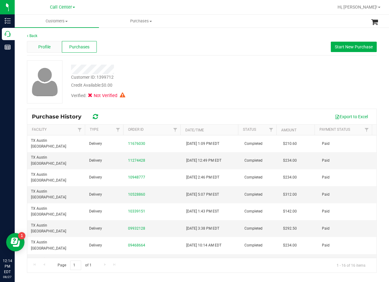
click at [53, 50] on div "Profile" at bounding box center [44, 47] width 35 height 12
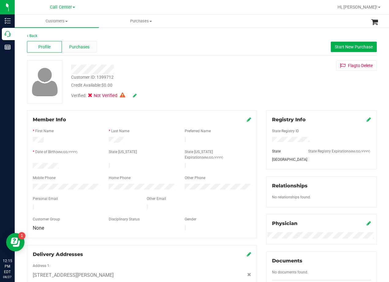
click at [82, 48] on span "Purchases" at bounding box center [79, 47] width 20 height 6
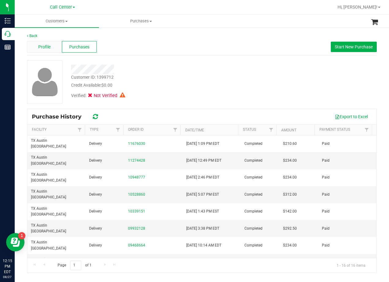
click at [51, 51] on div "Profile" at bounding box center [44, 47] width 35 height 12
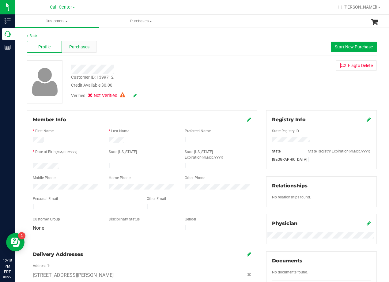
click at [77, 49] on span "Purchases" at bounding box center [79, 47] width 20 height 6
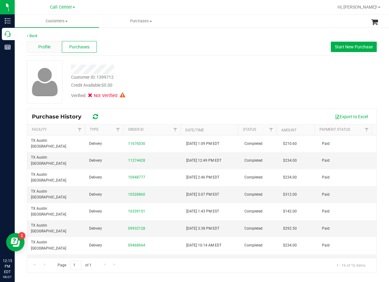
click at [46, 49] on span "Profile" at bounding box center [44, 47] width 12 height 6
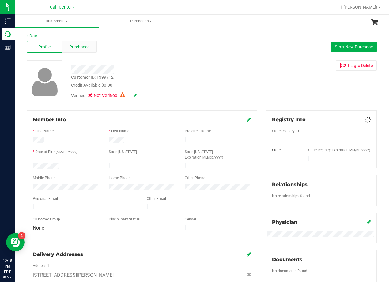
click at [80, 47] on span "Purchases" at bounding box center [79, 47] width 20 height 6
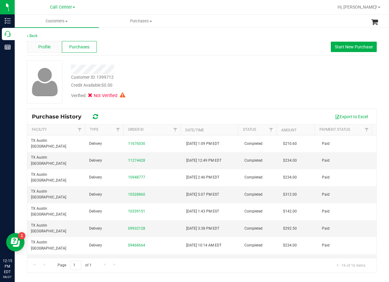
click at [50, 50] on span "Profile" at bounding box center [44, 47] width 12 height 6
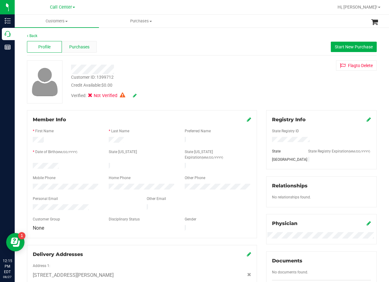
click at [81, 48] on span "Purchases" at bounding box center [79, 47] width 20 height 6
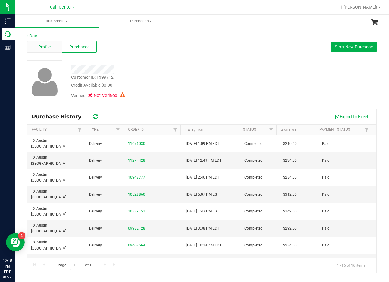
click at [46, 50] on span "Profile" at bounding box center [44, 47] width 12 height 6
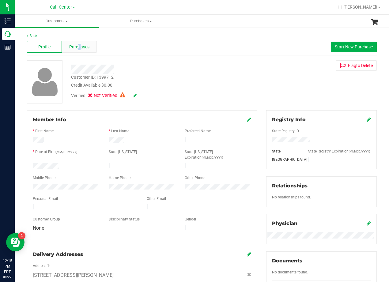
click at [79, 51] on div "Purchases" at bounding box center [79, 47] width 35 height 12
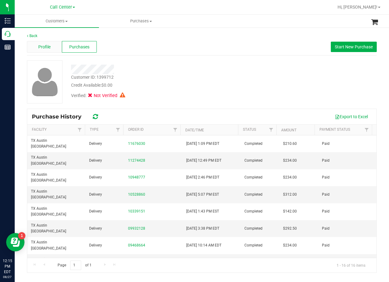
click at [52, 49] on div "Profile" at bounding box center [44, 47] width 35 height 12
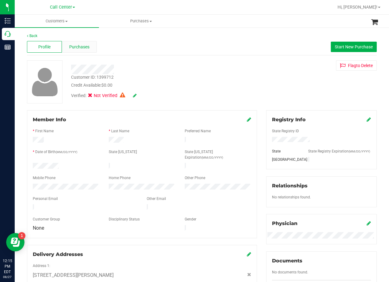
click at [84, 48] on span "Purchases" at bounding box center [79, 47] width 20 height 6
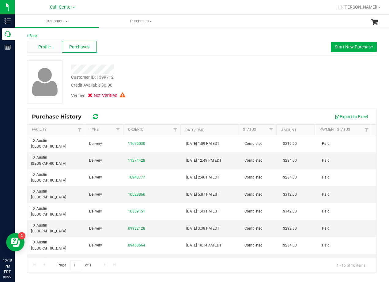
click at [46, 49] on span "Profile" at bounding box center [44, 47] width 12 height 6
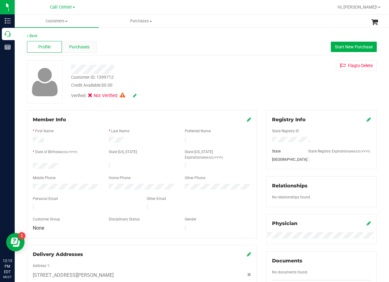
click at [81, 50] on div "Purchases" at bounding box center [79, 47] width 35 height 12
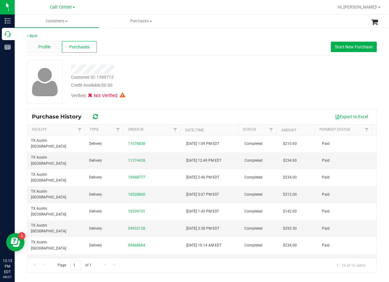
click at [55, 50] on div "Profile" at bounding box center [44, 47] width 35 height 12
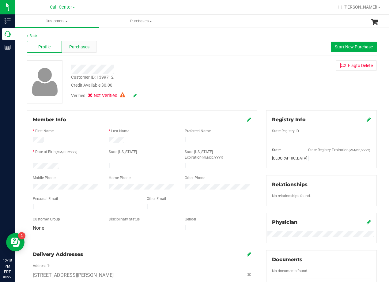
click at [77, 48] on span "Purchases" at bounding box center [79, 47] width 20 height 6
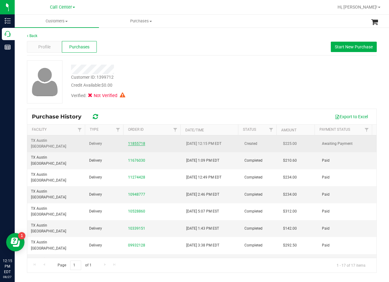
click at [135, 142] on link "11855718" at bounding box center [136, 144] width 17 height 4
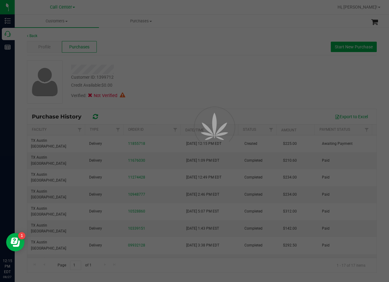
click at [187, 51] on div at bounding box center [194, 141] width 389 height 282
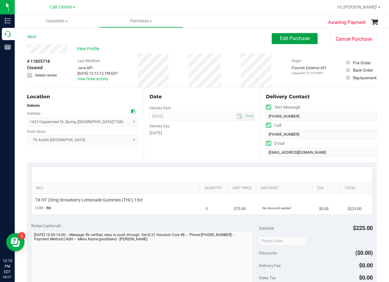
click at [288, 42] on button "Edit Purchase" at bounding box center [295, 38] width 46 height 11
click at [229, 36] on div "Back Edit Purchase Cancel Purchase" at bounding box center [202, 38] width 350 height 11
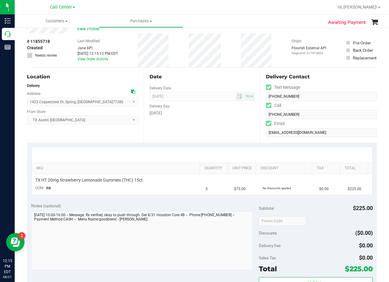
scroll to position [31, 0]
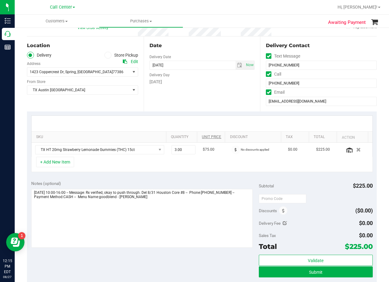
scroll to position [92, 0]
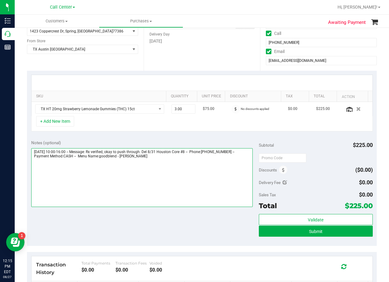
click at [171, 163] on textarea at bounding box center [142, 177] width 222 height 59
drag, startPoint x: 162, startPoint y: 151, endPoint x: 204, endPoint y: 150, distance: 42.3
click at [204, 150] on textarea at bounding box center [142, 177] width 222 height 59
click at [139, 171] on textarea at bounding box center [142, 177] width 222 height 59
paste textarea "(281) 871-8727"
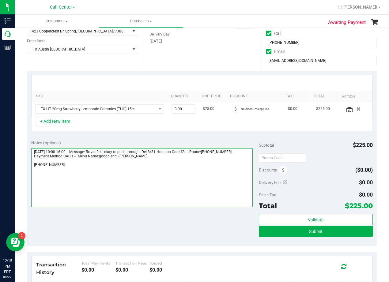
click at [138, 171] on textarea at bounding box center [142, 177] width 222 height 59
drag, startPoint x: 163, startPoint y: 151, endPoint x: 204, endPoint y: 150, distance: 41.7
click at [204, 150] on textarea at bounding box center [142, 177] width 222 height 59
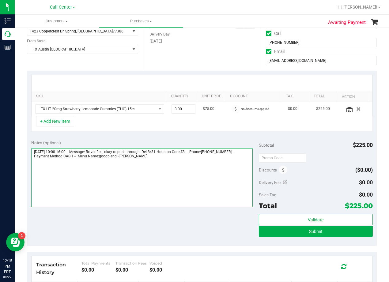
click at [103, 170] on textarea at bounding box center [142, 177] width 222 height 59
paste textarea "Del 8/31 Houston Core #8"
type textarea "Sunday 08/31/2025 10:00-16:00 -- Message: Rx verified, okay to push through. De…"
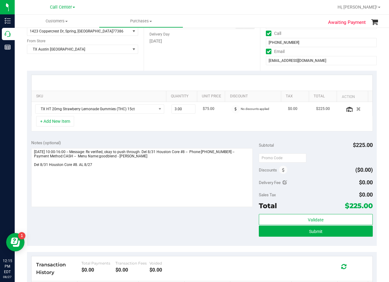
click at [217, 139] on div "Notes (optional) Subtotal $225.00 Discounts ($0.00) Delivery Fee $0.00 Sales Ta…" at bounding box center [202, 191] width 350 height 110
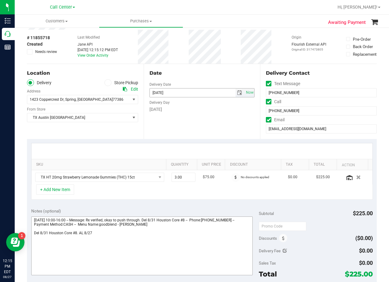
scroll to position [123, 0]
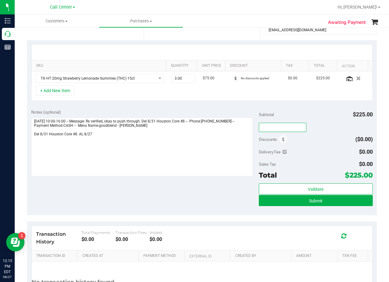
click at [276, 124] on input "text" at bounding box center [283, 127] width 48 height 9
type input "TXAIQ10"
click at [309, 110] on div "Subtotal $225.00" at bounding box center [316, 114] width 114 height 11
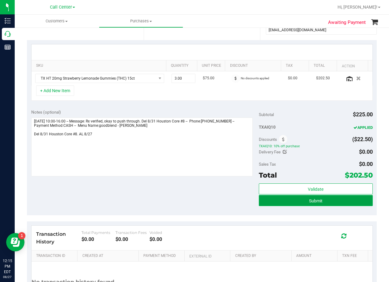
click at [309, 200] on span "Submit" at bounding box center [315, 201] width 13 height 5
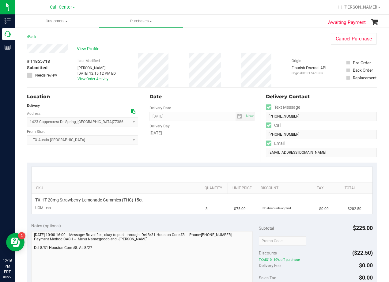
click at [214, 45] on div "View Profile" at bounding box center [173, 48] width 292 height 9
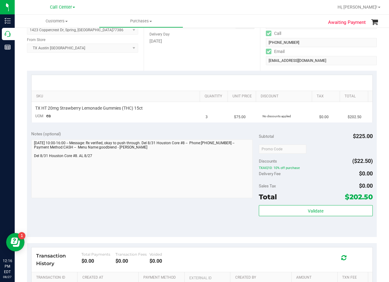
click at [227, 133] on div "Notes (optional)" at bounding box center [145, 134] width 228 height 6
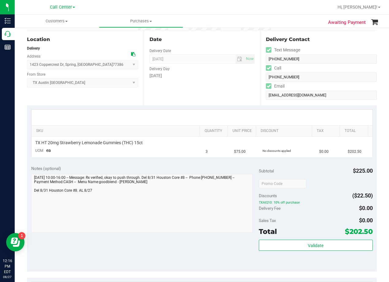
scroll to position [0, 0]
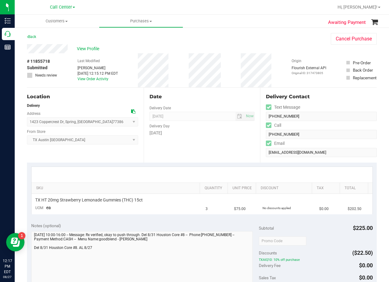
click at [220, 138] on div "Date Delivery Date [DATE] Now [DATE] 08:00 AM Now Delivery Day [DATE]" at bounding box center [202, 125] width 117 height 75
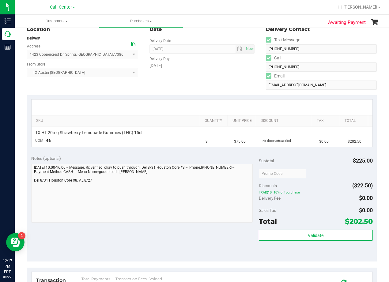
scroll to position [92, 0]
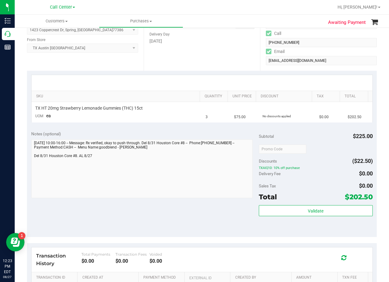
click at [232, 133] on div "Notes (optional)" at bounding box center [145, 134] width 228 height 6
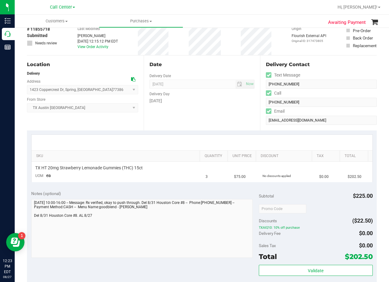
scroll to position [0, 0]
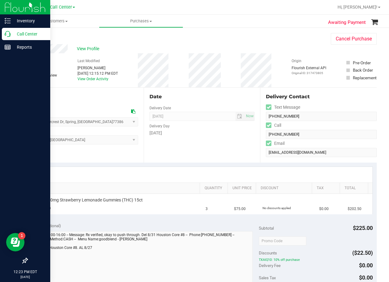
click at [18, 32] on p "Call Center" at bounding box center [29, 33] width 37 height 7
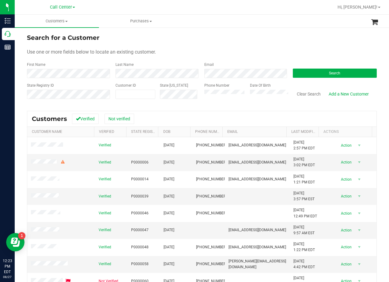
click at [60, 69] on div "First Name" at bounding box center [69, 70] width 84 height 16
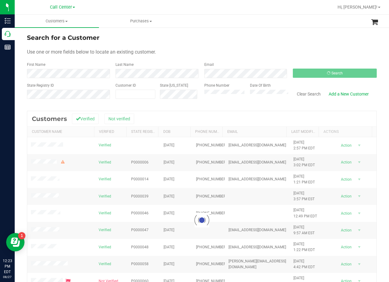
click at [268, 43] on form "Search for a Customer Use one or more fields below to locate an existing custom…" at bounding box center [202, 68] width 350 height 71
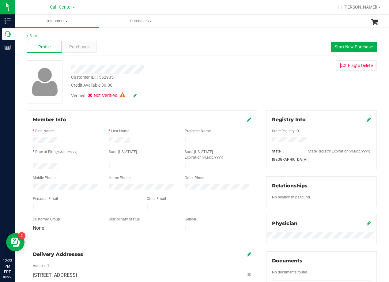
click at [160, 72] on div at bounding box center [157, 70] width 180 height 10
click at [236, 72] on div at bounding box center [157, 70] width 180 height 10
click at [88, 41] on div "Purchases" at bounding box center [79, 47] width 35 height 12
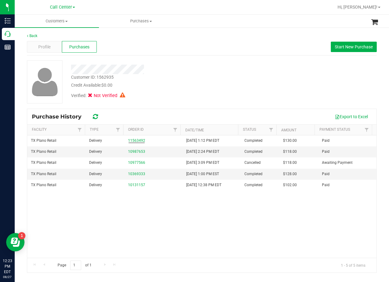
click at [192, 67] on div at bounding box center [157, 70] width 180 height 10
click at [42, 44] on span "Profile" at bounding box center [44, 47] width 12 height 6
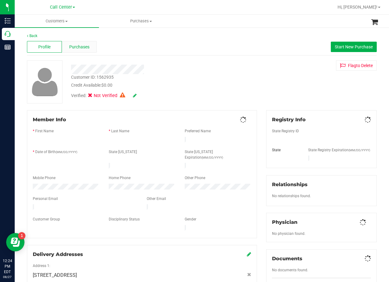
click at [79, 45] on span "Purchases" at bounding box center [79, 47] width 20 height 6
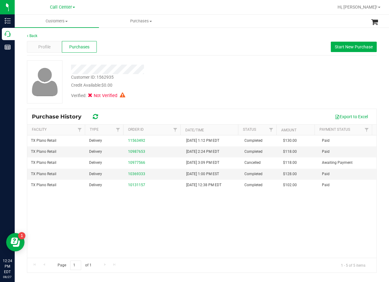
click at [174, 91] on div "Verified: Not Verified" at bounding box center [157, 95] width 180 height 13
click at [216, 59] on div "Back Profile Purchases Start New Purchase Customer ID: 1562935 Credit Available…" at bounding box center [202, 153] width 350 height 240
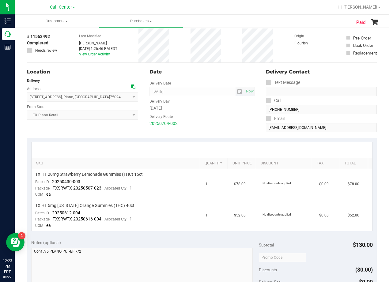
scroll to position [31, 0]
click at [213, 104] on div "Delivery Day" at bounding box center [202, 100] width 105 height 9
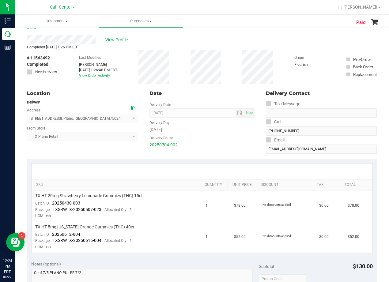
scroll to position [0, 0]
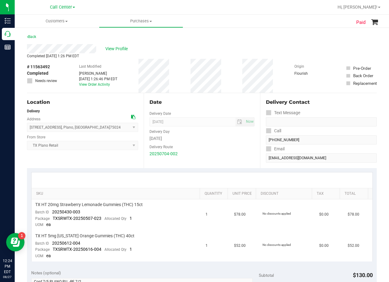
drag, startPoint x: 219, startPoint y: 44, endPoint x: 216, endPoint y: 45, distance: 3.1
click at [219, 44] on div "View Profile" at bounding box center [202, 48] width 350 height 9
click at [113, 51] on span "View Profile" at bounding box center [117, 49] width 25 height 6
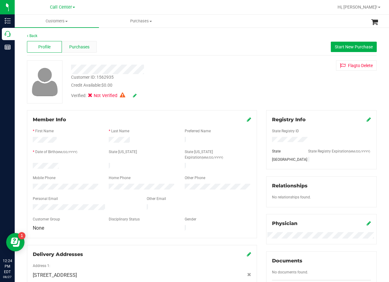
click at [90, 48] on div "Purchases" at bounding box center [79, 47] width 35 height 12
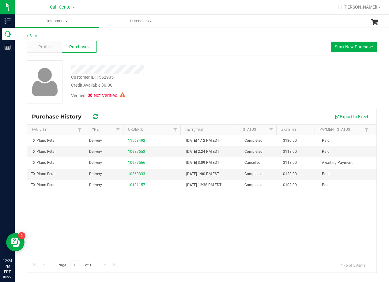
click at [250, 75] on div "Customer ID: 1562935 Credit Available: $0.00 Verified: Not Verified" at bounding box center [201, 81] width 359 height 43
click at [342, 47] on span "Start New Purchase" at bounding box center [354, 46] width 38 height 5
click at [158, 59] on div "Back Profile Purchases Start New Purchase Customer ID: 1562935 Credit Available…" at bounding box center [202, 153] width 350 height 240
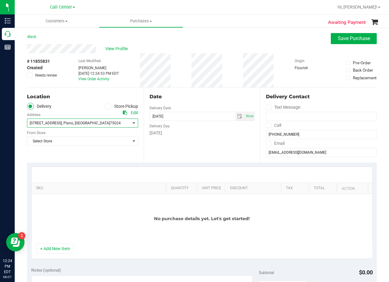
click at [104, 123] on span "4720 State Hwy 121 , Plano , TX 75024" at bounding box center [76, 123] width 98 height 9
click at [101, 142] on span "Select Store" at bounding box center [78, 141] width 103 height 9
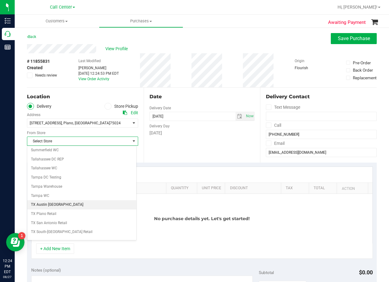
scroll to position [445, 0]
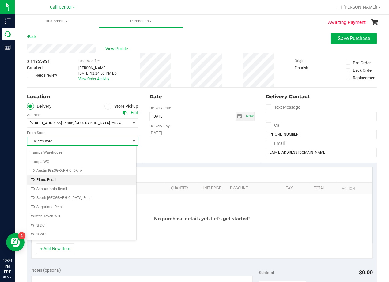
click at [89, 179] on li "TX Plano Retail" at bounding box center [81, 180] width 109 height 9
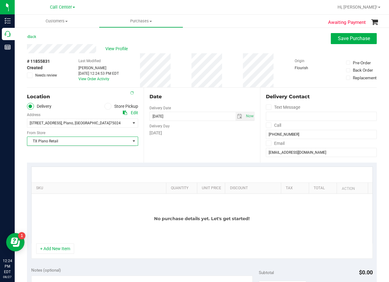
click at [209, 147] on div "Date Delivery Date 08/27/2025 Now 08/27/2025 12:24 PM Now Delivery Day Wednesday" at bounding box center [202, 125] width 117 height 75
click at [224, 99] on div "Date" at bounding box center [202, 96] width 105 height 7
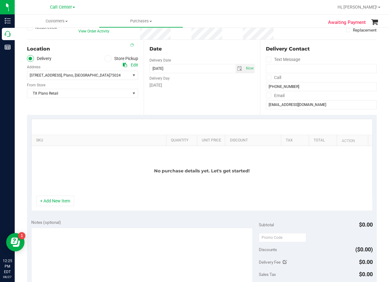
scroll to position [92, 0]
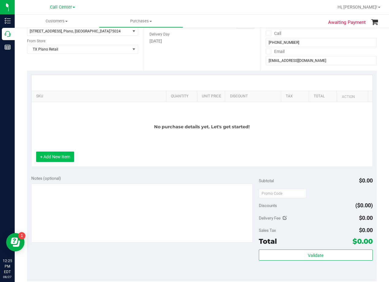
click at [63, 157] on button "+ Add New Item" at bounding box center [55, 157] width 38 height 10
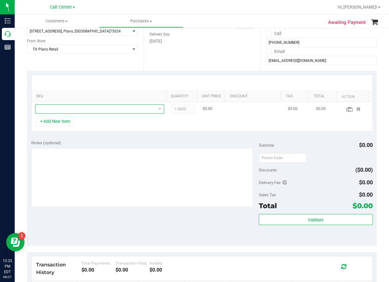
click at [102, 110] on span "NO DATA FOUND" at bounding box center [96, 109] width 121 height 9
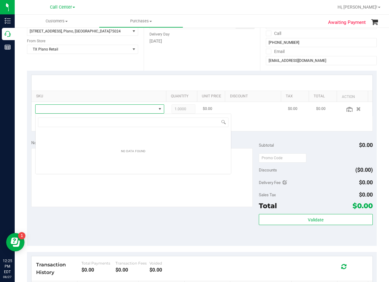
scroll to position [9, 125]
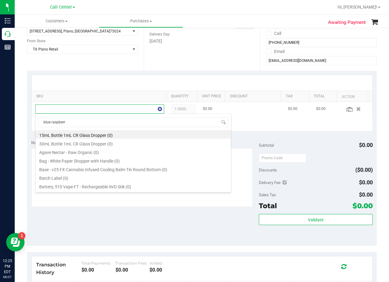
type input "blue raspberry"
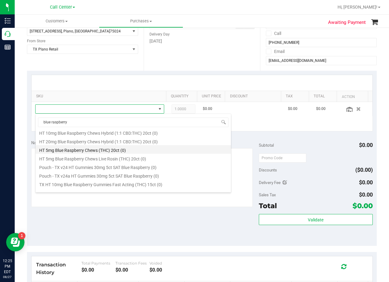
scroll to position [42, 0]
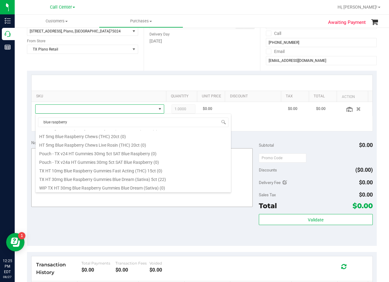
click at [115, 176] on li "TX HT 30mg Blue Raspberry Gummies Blue Dream (Sativa) 5ct (22)" at bounding box center [134, 178] width 196 height 9
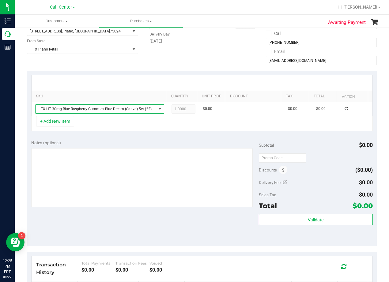
click at [109, 132] on div "SKU Quantity Unit Price Discount Tax Total Action TX HT 30mg Blue Raspberry Gum…" at bounding box center [202, 103] width 350 height 65
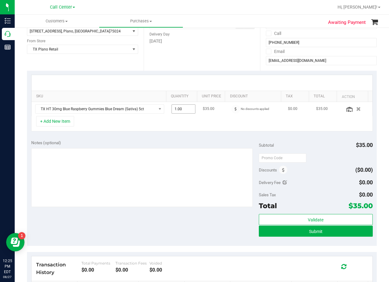
click at [184, 108] on span "1.00 1" at bounding box center [184, 109] width 24 height 9
click at [184, 108] on input "1" at bounding box center [184, 109] width 24 height 9
type input "2"
type input "2.00"
click at [188, 65] on div "Date Delivery Date 08/27/2025 Now 08/27/2025 08:00 AM Now Delivery Day Wednesday" at bounding box center [202, 33] width 117 height 75
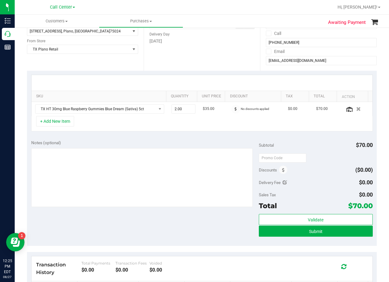
click at [129, 140] on div "Notes (optional)" at bounding box center [145, 143] width 228 height 6
click at [58, 125] on button "+ Add New Item" at bounding box center [55, 121] width 38 height 10
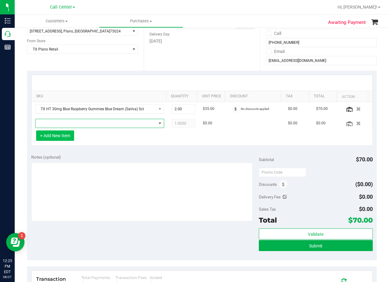
click at [58, 125] on span "NO DATA FOUND" at bounding box center [96, 123] width 121 height 9
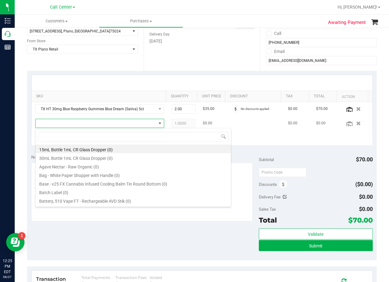
scroll to position [9, 125]
type input "texas orange"
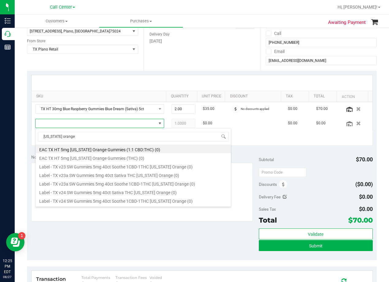
scroll to position [102, 0]
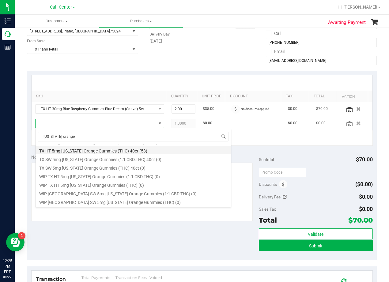
click at [141, 152] on li "TX HT 5mg Texas Orange Gummies (THC) 40ct (53)" at bounding box center [134, 150] width 196 height 9
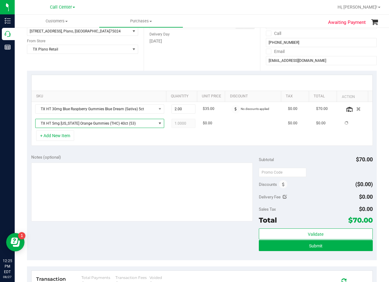
click at [141, 152] on div "Notes (optional) Subtotal $70.00 Discounts ($0.00) Delivery Fee $0.00 Sales Tax…" at bounding box center [202, 205] width 350 height 110
click at [223, 83] on div at bounding box center [202, 83] width 330 height 0
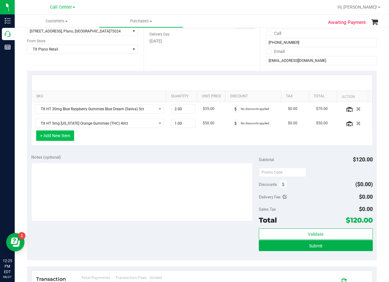
click at [63, 137] on button "+ Add New Item" at bounding box center [55, 136] width 38 height 10
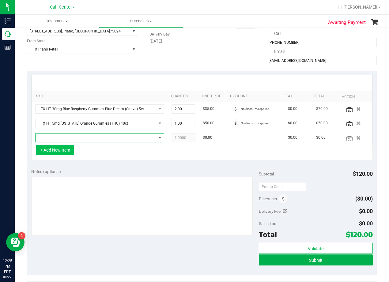
click at [63, 137] on span "NO DATA FOUND" at bounding box center [96, 138] width 121 height 9
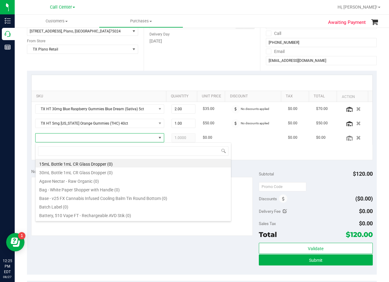
scroll to position [9, 125]
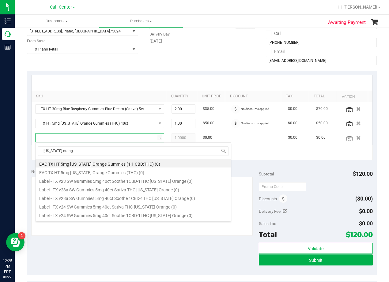
type input "texas orange"
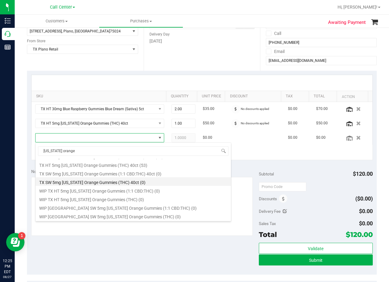
scroll to position [71, 0]
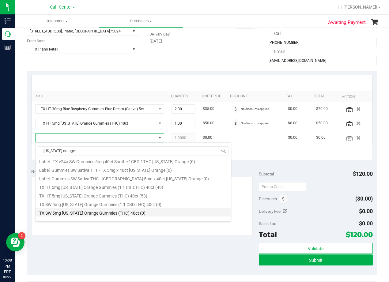
click at [116, 183] on li "TX HT 5mg Texas Orange Gummies (1:1 CBD:THC) 40ct (49)" at bounding box center [134, 186] width 196 height 9
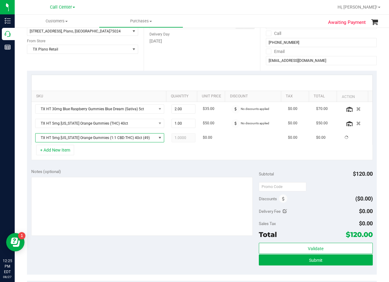
click at [128, 175] on div "Notes (optional)" at bounding box center [145, 203] width 228 height 69
click at [151, 161] on div "SKU Quantity Unit Price Discount Tax Total Action TX HT 30mg Blue Raspberry Gum…" at bounding box center [202, 118] width 350 height 94
click at [240, 55] on div "Date Delivery Date 08/27/2025 Now 08/27/2025 08:00 AM Now Delivery Day Wednesday" at bounding box center [202, 33] width 117 height 75
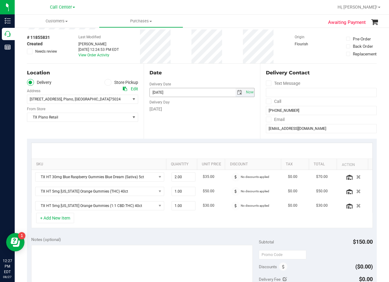
scroll to position [61, 0]
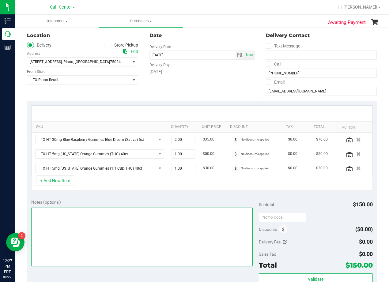
click at [134, 232] on textarea at bounding box center [142, 237] width 222 height 59
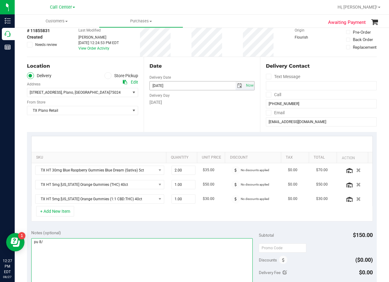
click at [237, 84] on span "select" at bounding box center [239, 85] width 5 height 5
type textarea "pu 8/"
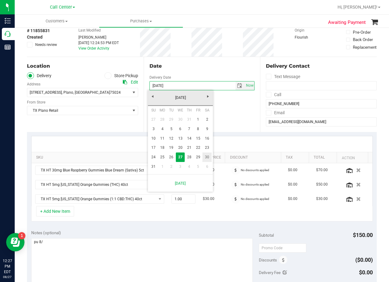
click at [205, 157] on link "30" at bounding box center [207, 158] width 9 height 10
type input "08/30/2025"
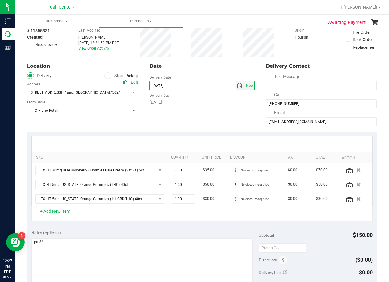
click at [208, 116] on div "Date Delivery Date 08/30/2025 Now 08/30/2025 08:00 AM Now Delivery Day Saturday" at bounding box center [202, 94] width 117 height 75
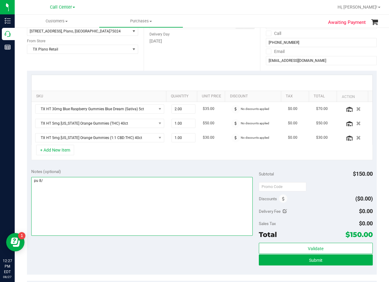
click at [115, 194] on textarea at bounding box center [142, 206] width 222 height 59
type textarea "pu 8/30 Plano. AL 8/27"
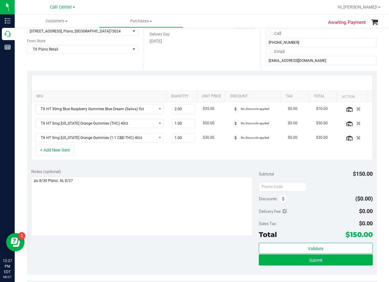
click at [176, 164] on purchase-details "Back Save Purchase View Profile # 11855831 Created Needs review Last Modified A…" at bounding box center [202, 164] width 350 height 446
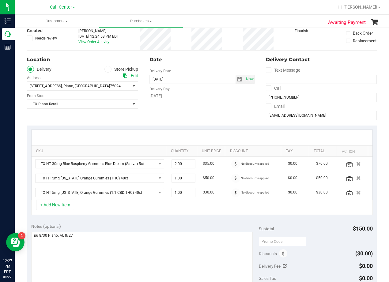
scroll to position [31, 0]
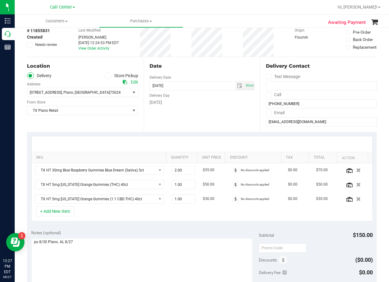
click at [209, 123] on div "Date Delivery Date 08/30/2025 Now 08/30/2025 08:00 AM Now Delivery Day Saturday" at bounding box center [202, 94] width 117 height 75
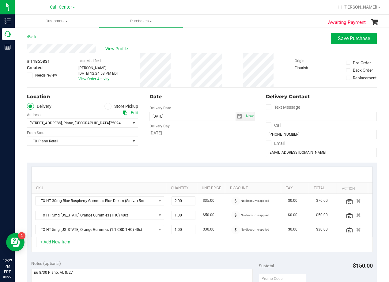
click at [200, 106] on div "Date Delivery Date 08/30/2025 Now 08/30/2025 08:00 AM Now Delivery Day Saturday" at bounding box center [202, 125] width 117 height 75
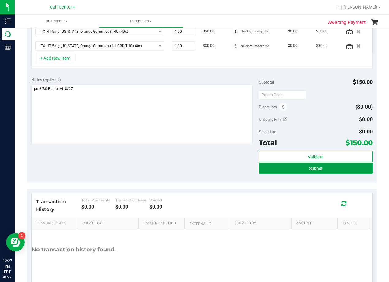
click at [269, 172] on button "Submit" at bounding box center [316, 168] width 114 height 11
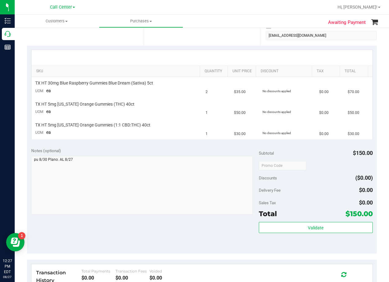
scroll to position [123, 0]
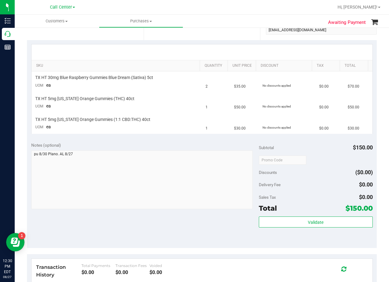
click at [231, 47] on div at bounding box center [202, 52] width 341 height 16
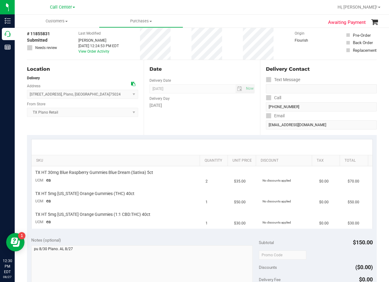
scroll to position [0, 0]
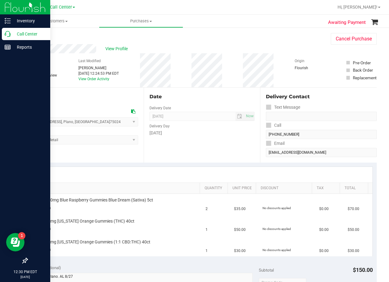
click at [13, 34] on p "Call Center" at bounding box center [29, 33] width 37 height 7
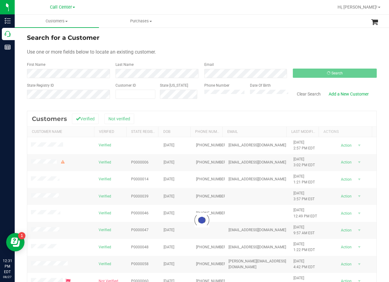
click at [227, 35] on div "Search for a Customer" at bounding box center [202, 37] width 350 height 9
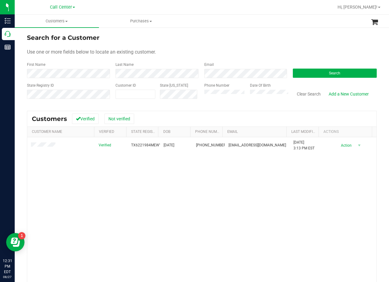
click at [234, 45] on form "Search for a Customer Use one or more fields below to locate an existing custom…" at bounding box center [202, 68] width 350 height 71
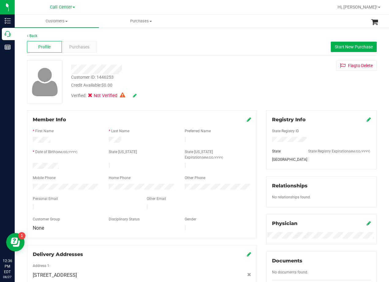
click at [248, 88] on div "Customer ID: 1446253 Credit Available: $0.00 Verified: Not Verified Flag to Del…" at bounding box center [201, 81] width 359 height 43
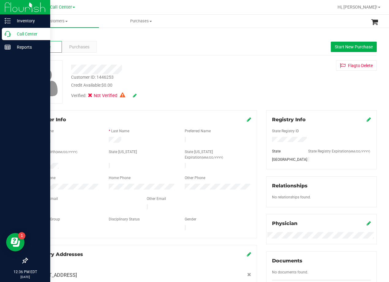
click at [14, 34] on p "Call Center" at bounding box center [29, 33] width 37 height 7
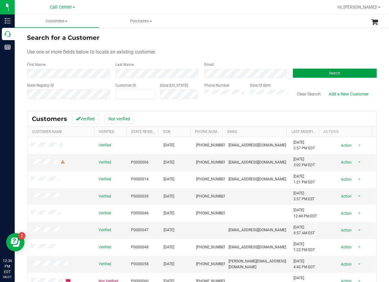
click at [340, 75] on button "Search" at bounding box center [335, 73] width 84 height 9
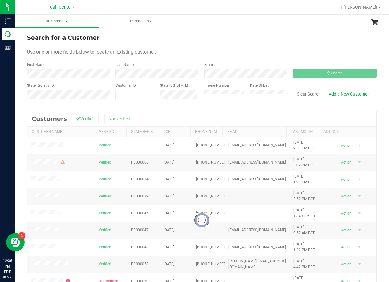
click at [245, 25] on ul "Customers All customers Add a new customer All physicians Purchases All purchas…" at bounding box center [209, 21] width 389 height 13
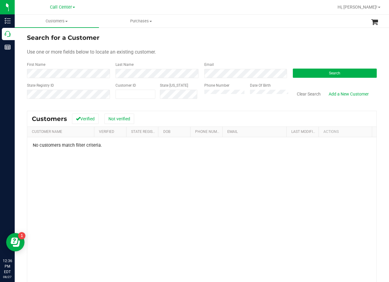
click at [223, 54] on div "Use one or more fields below to locate an existing customer." at bounding box center [202, 51] width 350 height 7
click at [220, 40] on div "Search for a Customer" at bounding box center [202, 37] width 350 height 9
drag, startPoint x: 313, startPoint y: 43, endPoint x: 317, endPoint y: 43, distance: 3.7
click at [313, 43] on form "Search for a Customer Use one or more fields below to locate an existing custom…" at bounding box center [202, 68] width 350 height 71
click at [378, 52] on div "Search for a Customer Use one or more fields below to locate an existing custom…" at bounding box center [202, 181] width 375 height 309
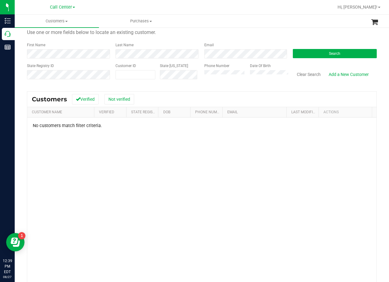
scroll to position [31, 0]
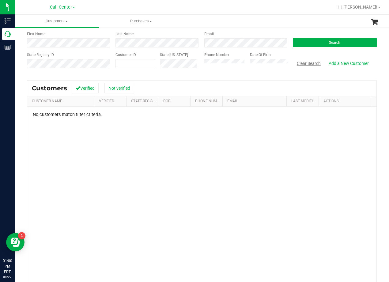
click at [306, 65] on button "Clear Search" at bounding box center [309, 63] width 32 height 10
drag, startPoint x: 295, startPoint y: 192, endPoint x: 132, endPoint y: 139, distance: 171.0
click at [294, 192] on div "Verified TX06141955JAMO 06/14/1955 (707) 208-7980 jacqueline.moye4111@gmail.com…" at bounding box center [201, 196] width 349 height 178
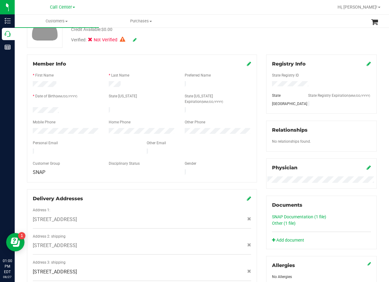
scroll to position [92, 0]
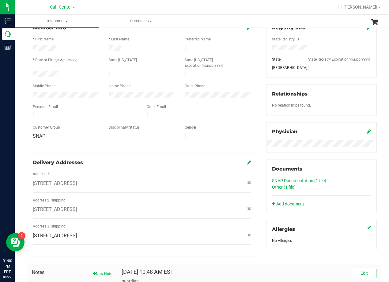
click at [77, 232] on span "[STREET_ADDRESS]" at bounding box center [55, 235] width 44 height 7
copy div "[STREET_ADDRESS]"
click at [163, 206] on div "[STREET_ADDRESS]" at bounding box center [142, 209] width 228 height 7
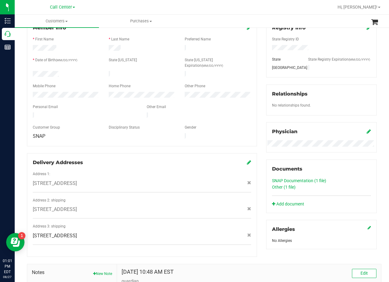
click at [219, 133] on div at bounding box center [218, 136] width 76 height 7
click at [77, 232] on span "[STREET_ADDRESS]" at bounding box center [55, 235] width 44 height 7
copy div "[STREET_ADDRESS]"
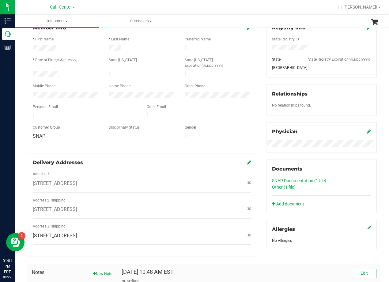
click at [247, 99] on div at bounding box center [142, 101] width 219 height 5
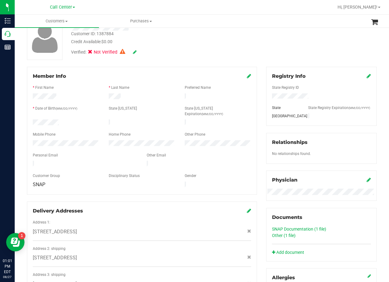
scroll to position [0, 0]
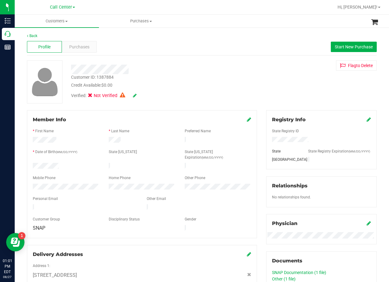
click at [278, 44] on div "Profile Purchases Start New Purchase" at bounding box center [202, 47] width 350 height 17
click at [250, 74] on div "Customer ID: 1387884 Credit Available: $0.00 Verified: Not Verified Flag to Del…" at bounding box center [201, 81] width 359 height 43
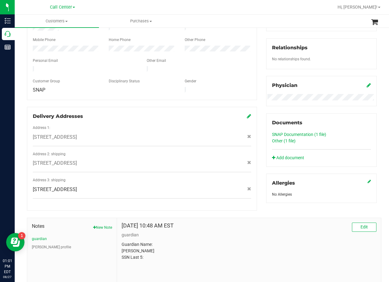
scroll to position [174, 0]
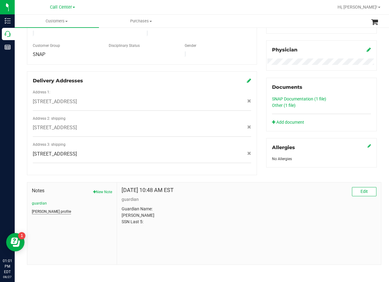
click at [43, 210] on button "[PERSON_NAME] profile" at bounding box center [51, 212] width 39 height 6
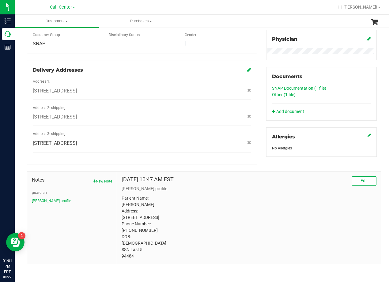
scroll to position [190, 0]
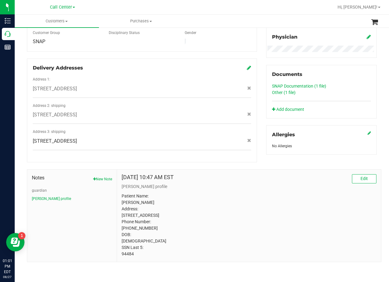
click at [127, 255] on p "Patient Name: Jacqueline Moye Address: 3013 Doryn Dr #4111 Grand Prairie, TX, 7…" at bounding box center [249, 225] width 255 height 64
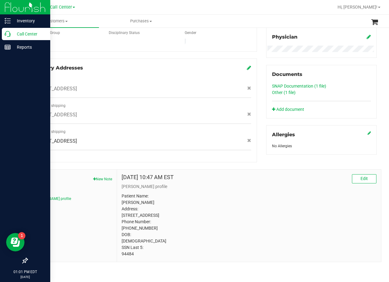
copy p "94484"
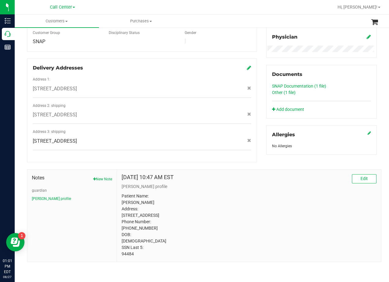
click at [254, 210] on p "Patient Name: Jacqueline Moye Address: 3013 Doryn Dr #4111 Grand Prairie, TX, 7…" at bounding box center [249, 225] width 255 height 64
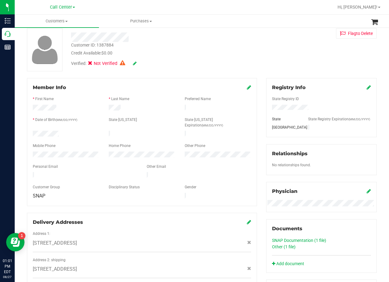
scroll to position [153, 0]
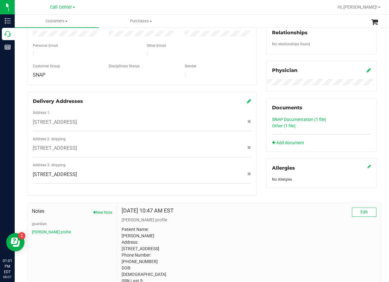
click at [77, 171] on span "[STREET_ADDRESS]" at bounding box center [55, 174] width 44 height 7
copy div "[STREET_ADDRESS]"
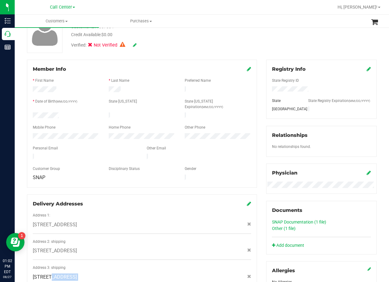
scroll to position [0, 0]
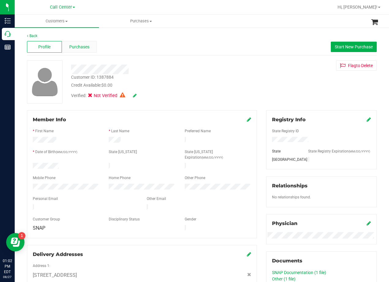
click at [79, 49] on span "Purchases" at bounding box center [79, 47] width 20 height 6
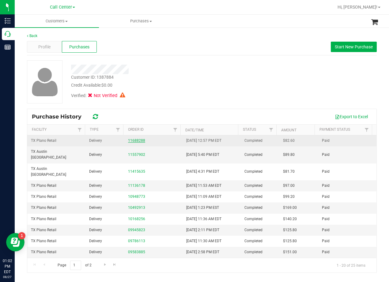
click at [138, 140] on link "11688288" at bounding box center [136, 141] width 17 height 4
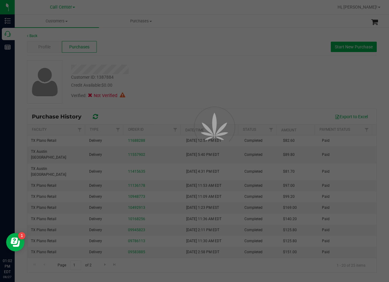
click at [210, 95] on div at bounding box center [194, 141] width 389 height 282
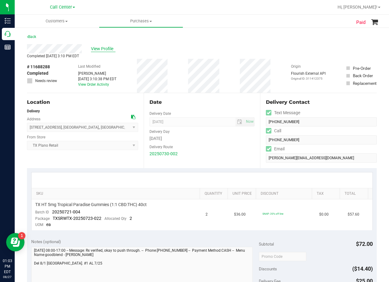
click at [107, 48] on span "View Profile" at bounding box center [103, 49] width 25 height 6
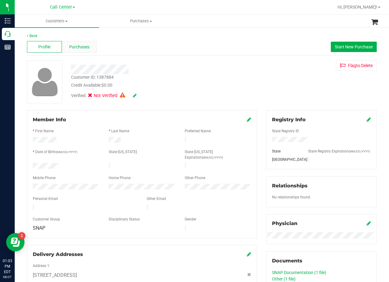
click at [72, 52] on div "Purchases" at bounding box center [79, 47] width 35 height 12
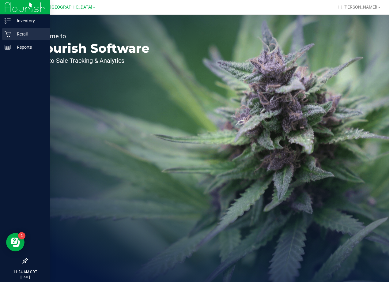
click at [10, 30] on div "Retail" at bounding box center [26, 34] width 48 height 12
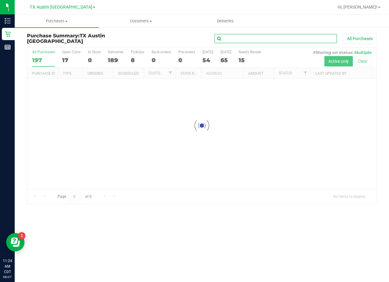
click at [254, 37] on input "text" at bounding box center [276, 38] width 123 height 9
paste input "Dennis Lee Rogers Sr"
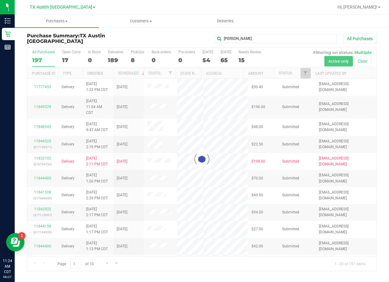
click at [170, 44] on div "Purchase Summary: TX Austin DC Dennis Lee Rogers Sr All Purchases" at bounding box center [202, 40] width 350 height 14
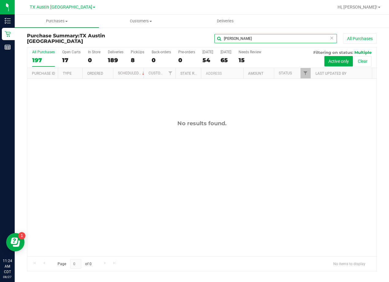
drag, startPoint x: 256, startPoint y: 39, endPoint x: 276, endPoint y: 39, distance: 19.9
click at [276, 39] on input "Dennis Lee Rogers Sr" at bounding box center [276, 38] width 123 height 9
type input "Dennis Lee Rogers"
click at [205, 37] on div "Dennis Lee Rogers All Purchases" at bounding box center [260, 38] width 233 height 10
click at [330, 36] on icon at bounding box center [332, 37] width 4 height 7
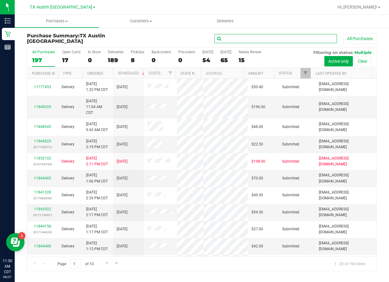
click at [263, 39] on input "text" at bounding box center [276, 38] width 123 height 9
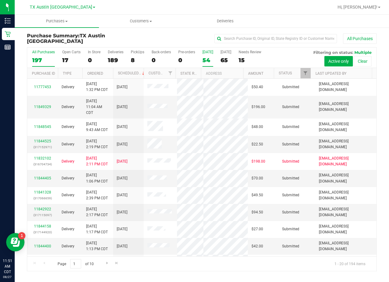
click at [208, 61] on div "54" at bounding box center [208, 60] width 11 height 7
click at [0, 0] on input "Today 54" at bounding box center [0, 0] width 0 height 0
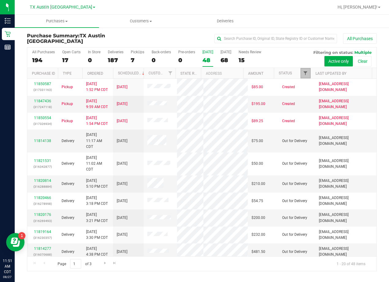
click at [305, 72] on span "Filter" at bounding box center [305, 73] width 5 height 5
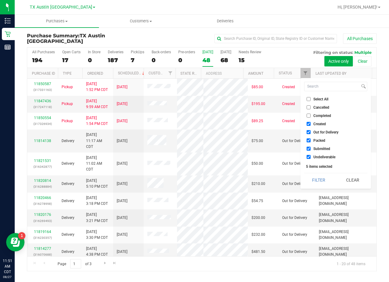
click at [311, 131] on input "Out for Delivery" at bounding box center [309, 132] width 4 height 4
checkbox input "false"
click at [310, 143] on li "Packed" at bounding box center [335, 140] width 63 height 6
click at [310, 140] on input "Packed" at bounding box center [309, 141] width 4 height 4
checkbox input "false"
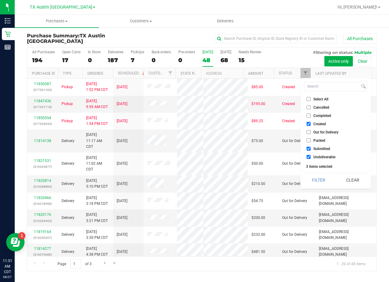
click at [309, 148] on input "Submitted" at bounding box center [309, 149] width 4 height 4
checkbox input "false"
click at [309, 158] on input "Undeliverable" at bounding box center [309, 157] width 4 height 4
checkbox input "false"
click at [319, 179] on button "Filter" at bounding box center [318, 180] width 29 height 13
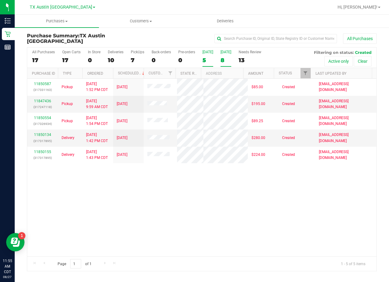
click at [221, 57] on div "8" at bounding box center [226, 60] width 11 height 7
click at [0, 0] on input "Tomorrow 8" at bounding box center [0, 0] width 0 height 0
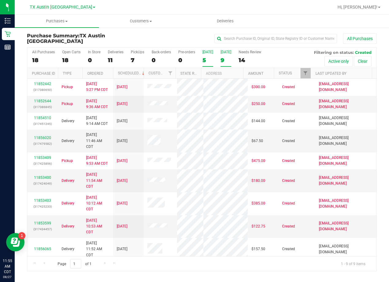
click at [207, 59] on div "5" at bounding box center [208, 60] width 11 height 7
click at [0, 0] on input "Today 5" at bounding box center [0, 0] width 0 height 0
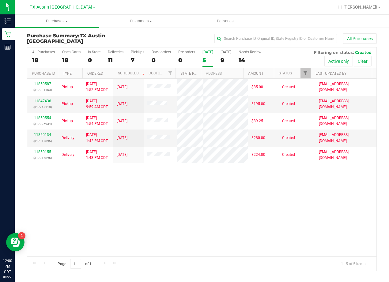
click at [277, 217] on div "11850587 (317331163) Pickup 8/26/2025 1:52 PM CDT 8/27/2025 $85.00 Created dhaw…" at bounding box center [201, 168] width 349 height 178
click at [60, 9] on span "TX Austin [GEOGRAPHIC_DATA]" at bounding box center [61, 8] width 63 height 6
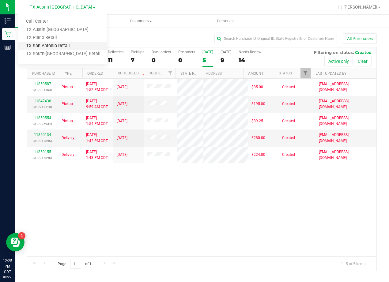
click at [64, 46] on link "TX San Antonio Retail" at bounding box center [63, 46] width 90 height 8
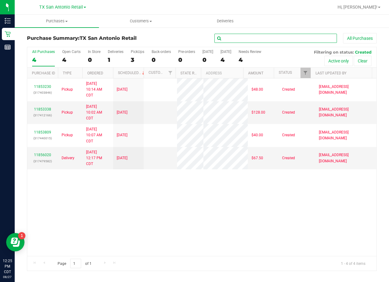
click at [227, 41] on input "text" at bounding box center [276, 38] width 123 height 9
paste input "James Heil"
type input "James Heil"
click at [164, 39] on div "James Heil All Purchases" at bounding box center [260, 38] width 233 height 10
click at [303, 73] on span "Filter" at bounding box center [305, 73] width 5 height 5
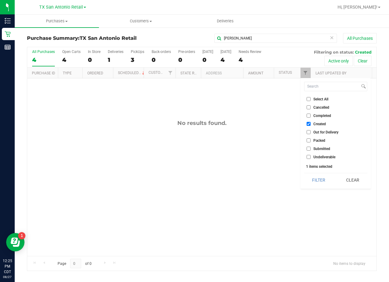
click at [321, 126] on span "Created" at bounding box center [320, 124] width 13 height 4
click at [311, 126] on input "Created" at bounding box center [309, 124] width 4 height 4
checkbox input "false"
click at [321, 178] on button "Filter" at bounding box center [318, 180] width 29 height 13
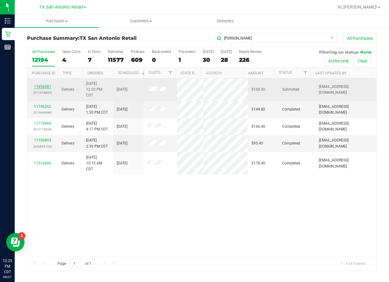
click at [44, 89] on link "11856081" at bounding box center [42, 87] width 17 height 4
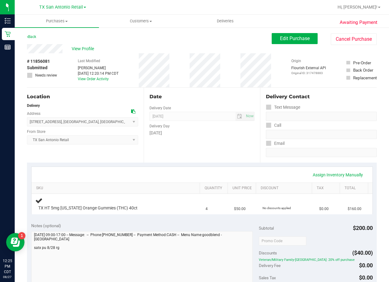
click at [210, 33] on div "Back Edit Purchase Cancel Purchase" at bounding box center [202, 38] width 350 height 11
click at [227, 99] on div "Date" at bounding box center [202, 96] width 105 height 7
click at [224, 88] on div "Date Delivery Date 08/28/2025 Now 08/28/2025 08:00 AM Now Delivery Day Thursday" at bounding box center [202, 125] width 117 height 75
click at [75, 46] on span "View Profile" at bounding box center [84, 49] width 25 height 6
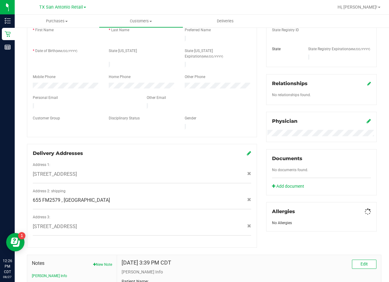
scroll to position [123, 0]
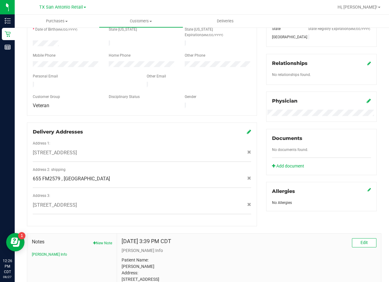
click at [102, 175] on span "655 FM2579 , [GEOGRAPHIC_DATA]" at bounding box center [71, 178] width 77 height 7
copy div "655 FM2579 , [GEOGRAPHIC_DATA]"
click at [229, 103] on div at bounding box center [218, 106] width 76 height 7
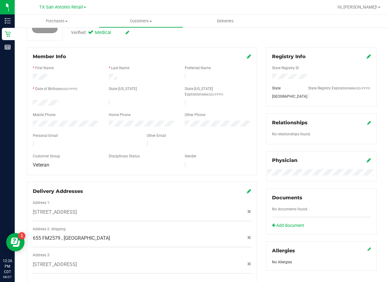
scroll to position [0, 0]
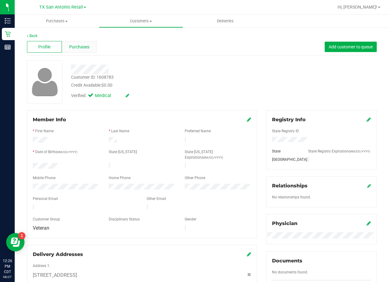
click at [85, 47] on span "Purchases" at bounding box center [79, 47] width 20 height 6
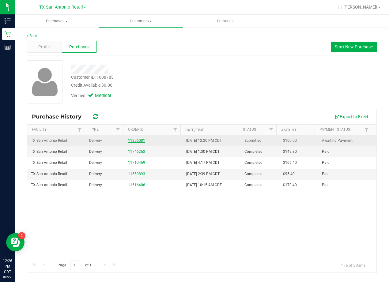
click at [140, 140] on link "11856081" at bounding box center [136, 141] width 17 height 4
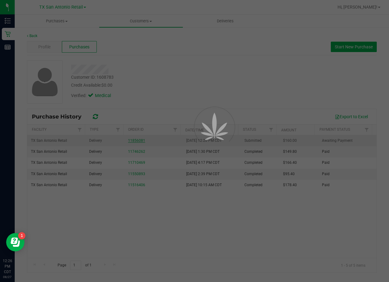
click at [185, 75] on div at bounding box center [194, 141] width 389 height 282
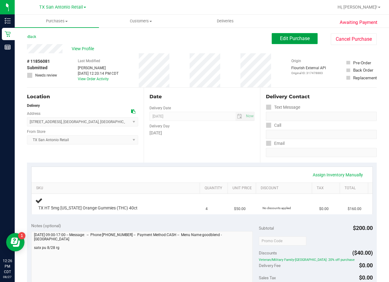
click at [284, 39] on span "Edit Purchase" at bounding box center [295, 39] width 30 height 6
drag, startPoint x: 218, startPoint y: 39, endPoint x: 217, endPoint y: 51, distance: 12.0
click at [217, 39] on div "Back Edit Purchase Cancel Purchase" at bounding box center [202, 38] width 350 height 11
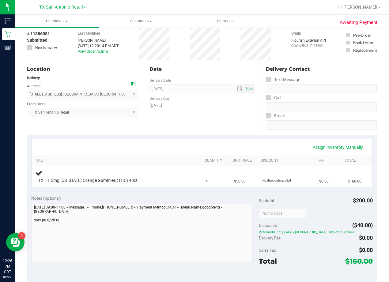
scroll to position [92, 0]
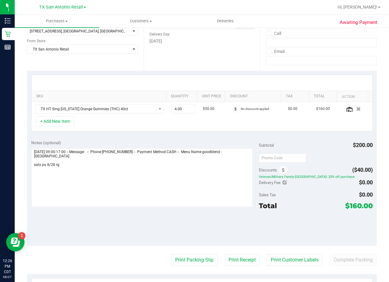
click at [286, 183] on div "Delivery Fee $0.00" at bounding box center [316, 182] width 114 height 11
click at [285, 182] on div "Delivery Fee $0.00" at bounding box center [316, 182] width 114 height 11
click at [284, 183] on icon at bounding box center [285, 183] width 4 height 4
type input "$0.00"
type input "0"
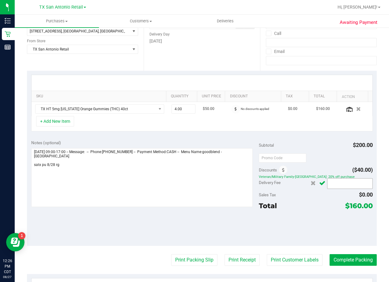
click at [335, 181] on span at bounding box center [350, 183] width 46 height 11
click at [335, 181] on input "text" at bounding box center [350, 184] width 45 height 9
type input "25"
type input "$25.00"
click at [322, 184] on icon "Cancel button" at bounding box center [322, 183] width 6 height 5
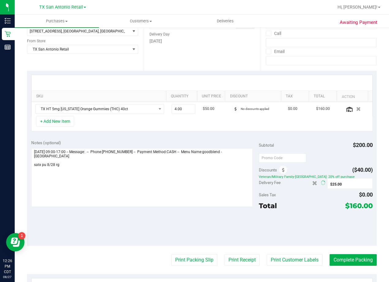
click at [323, 146] on div "Subtotal $200.00" at bounding box center [316, 145] width 114 height 11
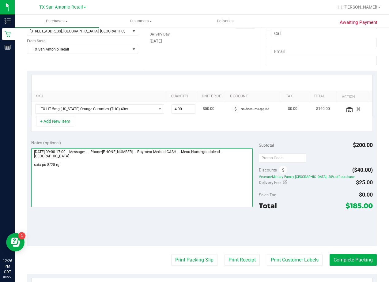
click at [98, 165] on textarea at bounding box center [142, 177] width 222 height 59
type textarea "Thursday 08/28/2025 09:00-17:00 -- Message: -- Phone:8305577017 -- Payment Meth…"
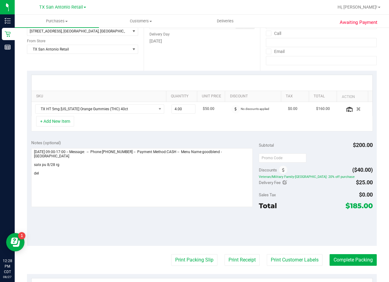
click at [237, 63] on div "Date Delivery Date 08/28/2025 Now 08/28/2025 08:00 AM Now Delivery Day Thursday" at bounding box center [202, 33] width 117 height 75
click at [187, 134] on div "SKU Quantity Unit Price Discount Tax Total Action TX HT 5mg Texas Orange Gummie…" at bounding box center [202, 103] width 350 height 65
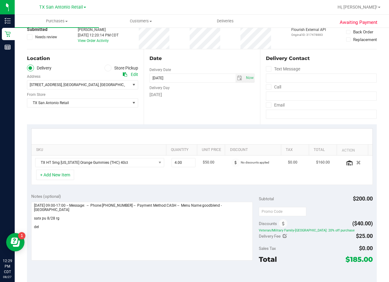
scroll to position [31, 0]
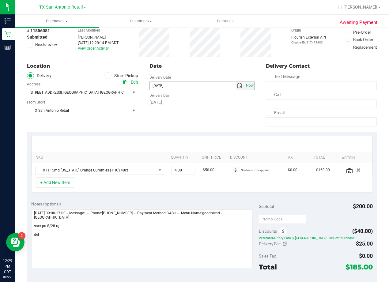
click at [237, 85] on span "select" at bounding box center [239, 85] width 5 height 5
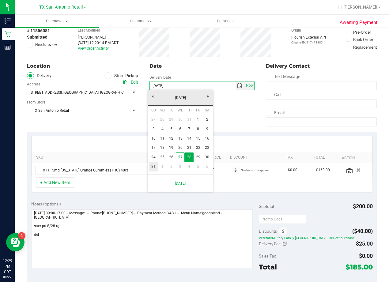
click at [155, 164] on link "31" at bounding box center [153, 167] width 9 height 10
type input "[DATE]"
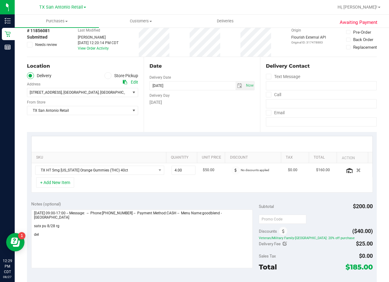
click at [188, 115] on div "Date Delivery Date 08/31/2025 Now 08/31/2025 08:00 AM Now Delivery Day Sunday" at bounding box center [202, 94] width 117 height 75
click at [222, 65] on div "Date" at bounding box center [202, 66] width 105 height 7
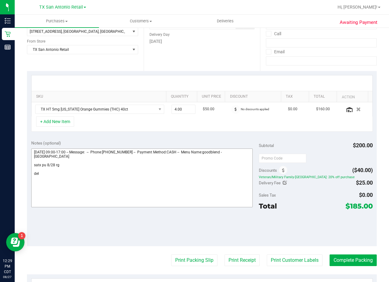
scroll to position [92, 0]
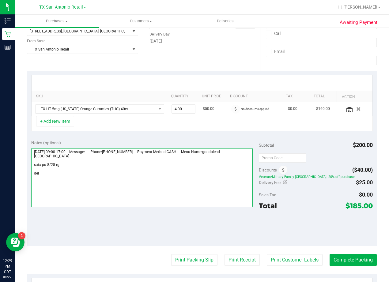
click at [86, 175] on textarea at bounding box center [142, 177] width 222 height 59
click at [235, 185] on textarea at bounding box center [142, 177] width 222 height 59
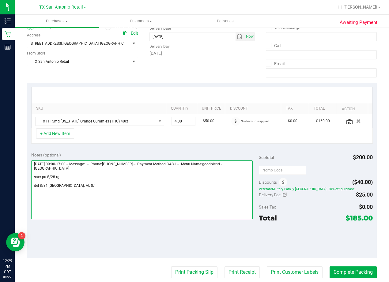
scroll to position [61, 0]
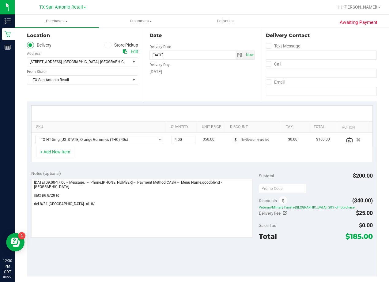
click at [225, 89] on div "Date Delivery Date 08/31/2025 Now 08/31/2025 08:00 AM Now Delivery Day Sunday" at bounding box center [202, 63] width 117 height 75
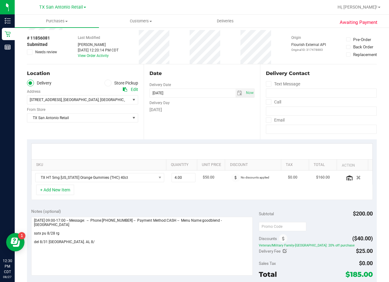
scroll to position [0, 0]
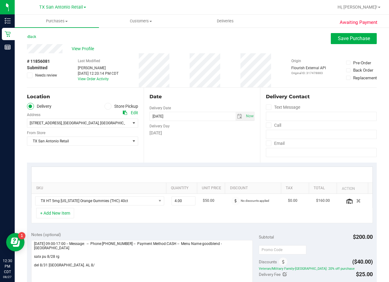
click at [235, 63] on div "# 11856081 Submitted Needs review Last Modified Rebecca Green Aug 27, 2025 12:2…" at bounding box center [202, 70] width 350 height 34
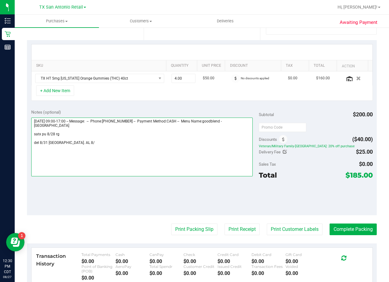
click at [142, 147] on textarea at bounding box center [142, 147] width 222 height 59
click at [67, 143] on textarea at bounding box center [142, 147] width 222 height 59
click at [144, 140] on textarea at bounding box center [142, 147] width 222 height 59
click at [113, 145] on textarea at bounding box center [142, 147] width 222 height 59
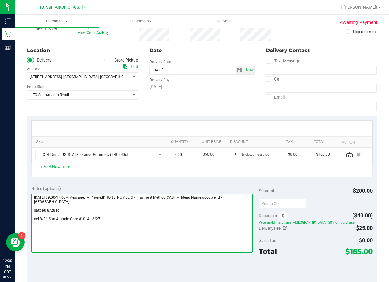
scroll to position [0, 0]
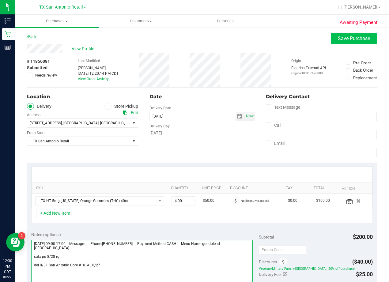
type textarea "[DATE] 09:00-17:00 -- Message: -- Phone:[PHONE_NUMBER] -- Payment Method:CASH -…"
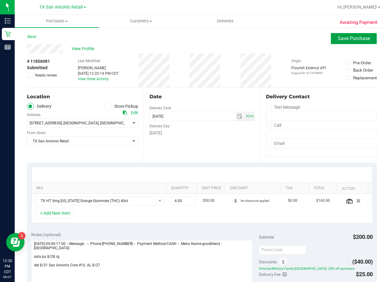
click at [339, 39] on span "Save Purchase" at bounding box center [354, 39] width 32 height 6
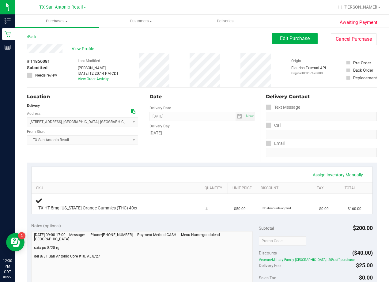
click at [89, 46] on span "View Profile" at bounding box center [84, 49] width 25 height 6
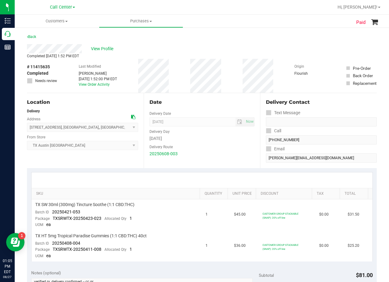
click at [25, 50] on div "Paid Back View Profile Completed [DATE] 1:52 PM EDT # 11415635 Completed Needs …" at bounding box center [202, 264] width 375 height 474
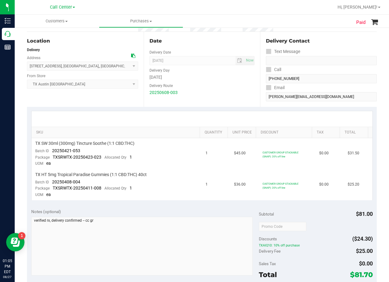
scroll to position [31, 0]
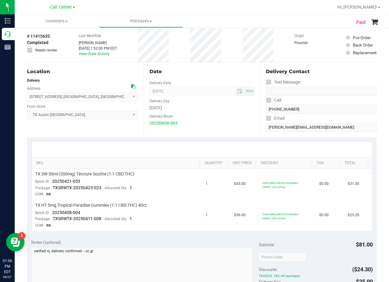
click at [222, 116] on div "Delivery Route" at bounding box center [202, 115] width 105 height 9
click at [214, 76] on div "Date Delivery Date [DATE] Now [DATE] 08:00 AM Now Delivery Day [DATE] Delivery …" at bounding box center [202, 100] width 117 height 75
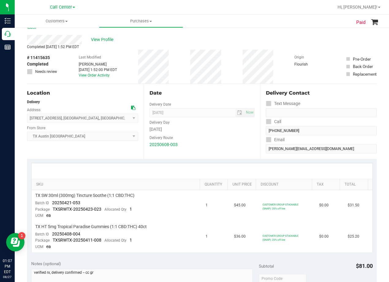
scroll to position [0, 0]
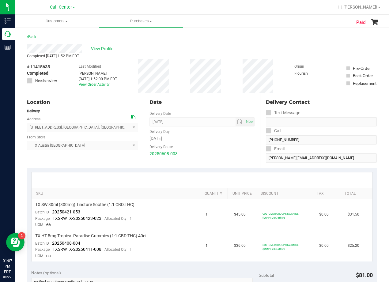
click at [103, 46] on span "View Profile" at bounding box center [103, 49] width 25 height 6
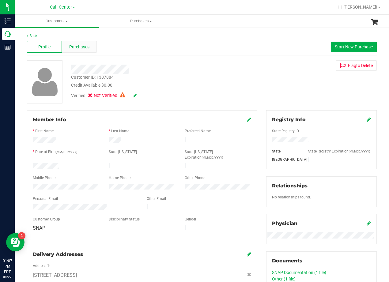
click at [82, 48] on span "Purchases" at bounding box center [79, 47] width 20 height 6
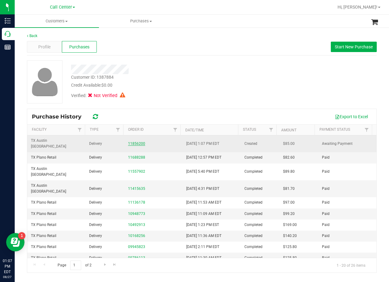
click at [134, 142] on link "11856200" at bounding box center [136, 144] width 17 height 4
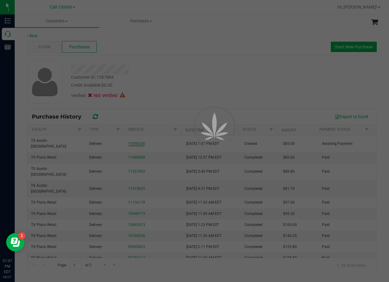
click at [212, 64] on div at bounding box center [194, 141] width 389 height 282
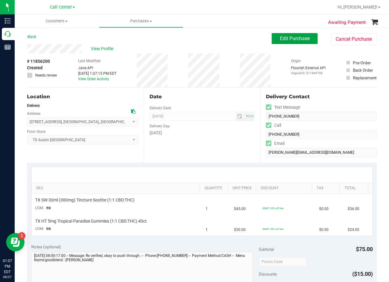
click at [293, 35] on button "Edit Purchase" at bounding box center [295, 38] width 46 height 11
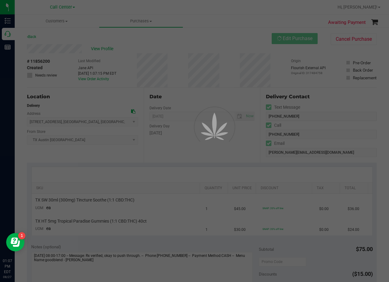
click at [191, 56] on div "Customers All customers Add a new customer All physicians Purchases All purchas…" at bounding box center [202, 149] width 375 height 268
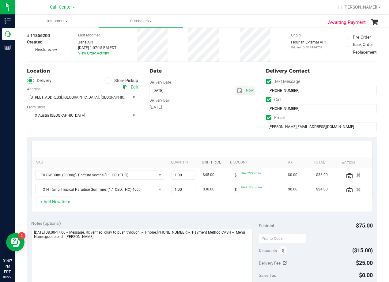
scroll to position [61, 0]
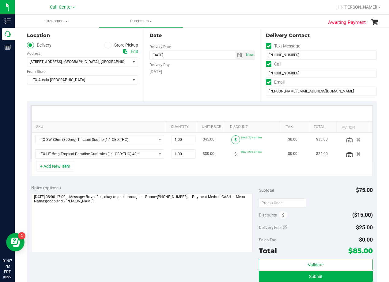
click at [235, 140] on icon at bounding box center [236, 140] width 2 height 4
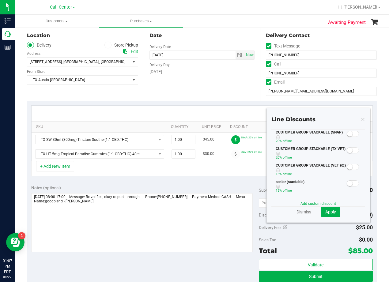
click at [349, 132] on span at bounding box center [353, 134] width 12 height 6
click at [331, 213] on span "Apply" at bounding box center [331, 212] width 11 height 5
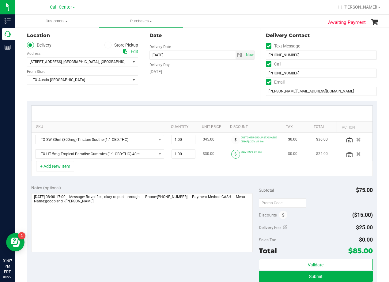
click at [235, 155] on icon at bounding box center [236, 154] width 2 height 4
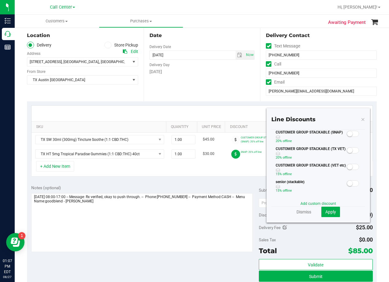
click at [348, 134] on span at bounding box center [353, 134] width 12 height 6
click at [330, 211] on span "Apply" at bounding box center [331, 212] width 11 height 5
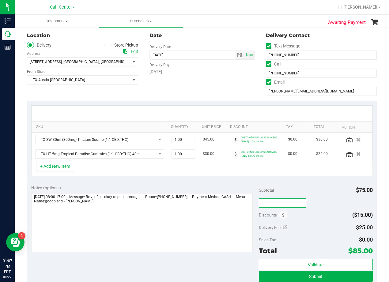
click at [287, 204] on input "text" at bounding box center [283, 203] width 48 height 9
type input "TXAIQ10"
click at [320, 179] on div "SKU Quantity Unit Price Discount Tax Total Action TX SW 30ml (300mg) Tincture S…" at bounding box center [202, 140] width 350 height 79
click at [323, 179] on div "SKU Quantity Unit Price Discount Tax Total Action TX SW 30ml (300mg) Tincture S…" at bounding box center [202, 140] width 350 height 79
click at [227, 105] on div "SKU Quantity Unit Price Discount Tax Total Action TX SW 30ml (300mg) Tincture S…" at bounding box center [202, 140] width 350 height 79
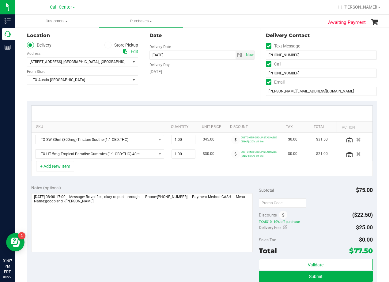
click at [212, 98] on div "Date Delivery Date [DATE] Now [DATE] 08:00 AM Now Delivery Day [DATE]" at bounding box center [202, 63] width 117 height 75
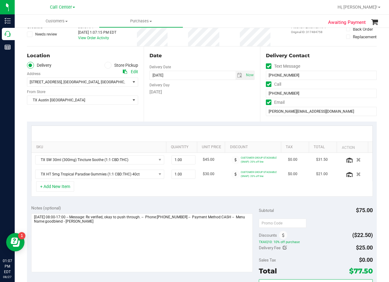
scroll to position [31, 0]
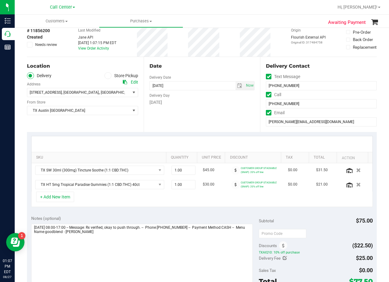
click at [221, 96] on div "Delivery Day" at bounding box center [202, 94] width 105 height 9
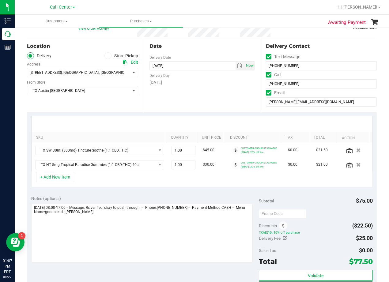
scroll to position [61, 0]
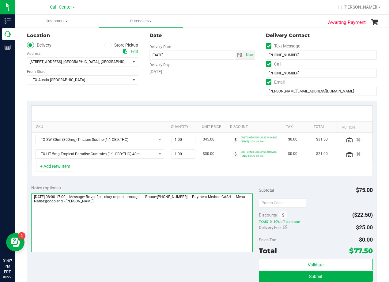
click at [177, 208] on textarea at bounding box center [142, 222] width 222 height 59
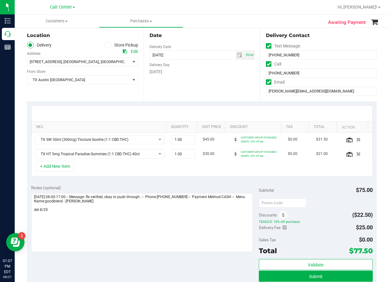
click at [253, 92] on div "Date Delivery Date [DATE] Now [DATE] 08:00 AM Now Delivery Day [DATE]" at bounding box center [202, 63] width 117 height 75
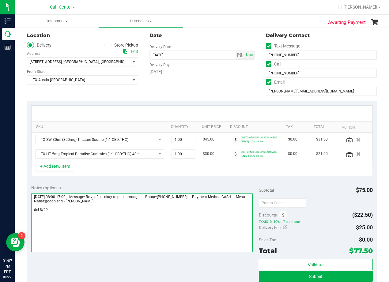
click at [101, 216] on textarea at bounding box center [142, 222] width 222 height 59
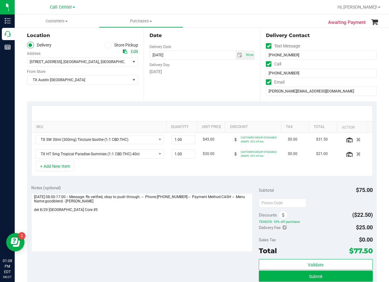
click at [174, 183] on div "Notes (optional) Subtotal $75.00 Discounts ($22.50) TXAIQ10: 10% off purchase D…" at bounding box center [202, 236] width 350 height 110
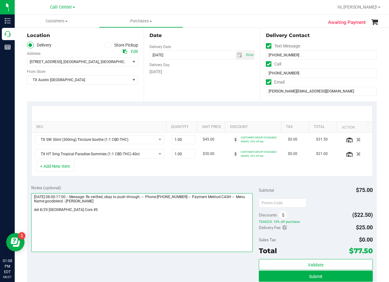
click at [156, 209] on textarea at bounding box center [142, 222] width 222 height 59
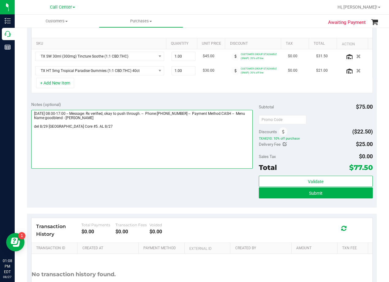
scroll to position [153, 0]
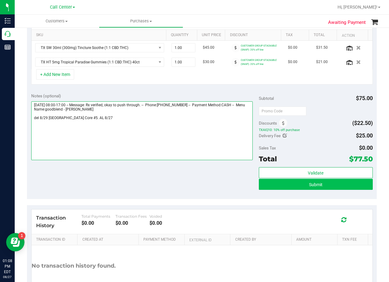
type textarea "[DATE] 08:00-17:00 -- Message: Rx verified, okay to push through. -- Phone:[PHO…"
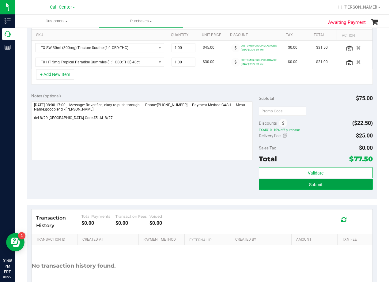
click at [264, 188] on button "Submit" at bounding box center [316, 184] width 114 height 11
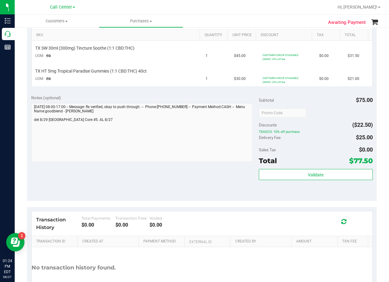
click at [204, 187] on div "Notes (optional) Subtotal $75.00 Discounts ($22.50) TXAIQ10: 10% off purchase D…" at bounding box center [202, 146] width 350 height 110
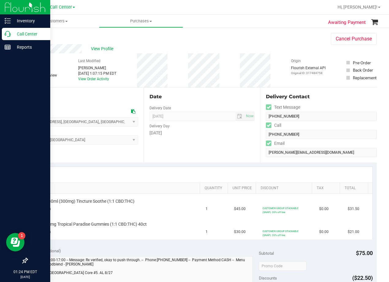
click at [8, 35] on icon at bounding box center [8, 34] width 6 height 6
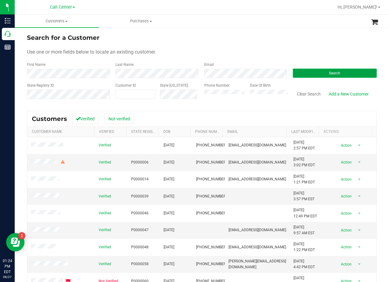
click at [325, 74] on button "Search" at bounding box center [335, 73] width 84 height 9
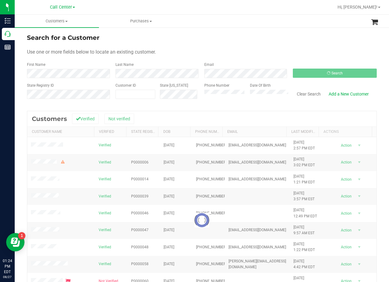
click at [269, 43] on form "Search for a Customer Use one or more fields below to locate an existing custom…" at bounding box center [202, 68] width 350 height 71
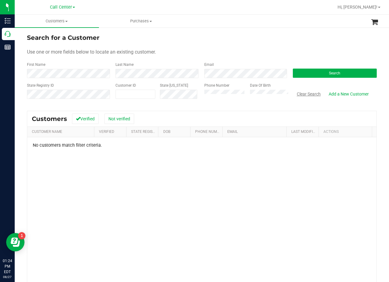
click at [309, 93] on button "Clear Search" at bounding box center [309, 94] width 32 height 10
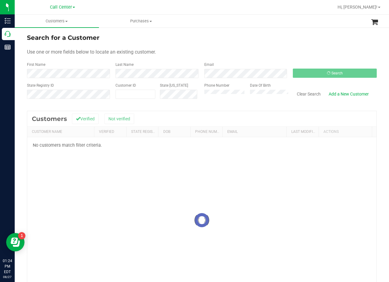
click at [269, 51] on div "Use one or more fields below to locate an existing customer." at bounding box center [202, 51] width 350 height 7
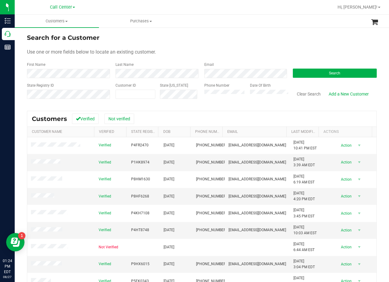
click at [213, 47] on form "Search for a Customer Use one or more fields below to locate an existing custom…" at bounding box center [202, 68] width 350 height 71
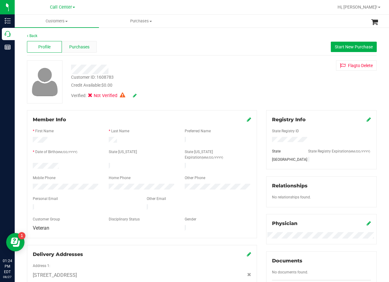
click at [75, 43] on div "Purchases" at bounding box center [79, 47] width 35 height 12
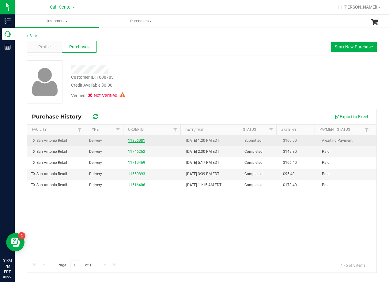
click at [135, 139] on link "11856081" at bounding box center [136, 141] width 17 height 4
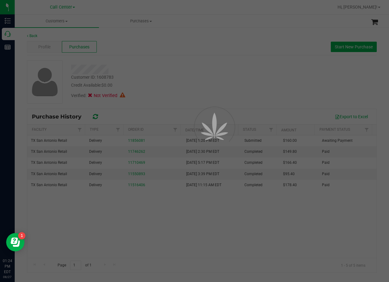
click at [170, 86] on div at bounding box center [194, 141] width 389 height 282
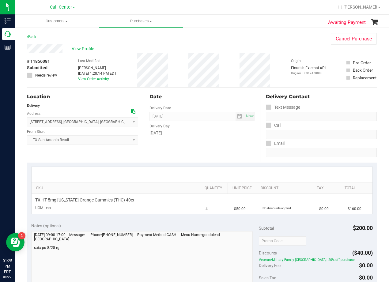
click at [182, 136] on div "[DATE]" at bounding box center [202, 133] width 105 height 6
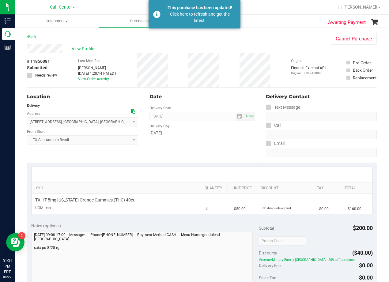
click at [85, 50] on span "View Profile" at bounding box center [84, 49] width 25 height 6
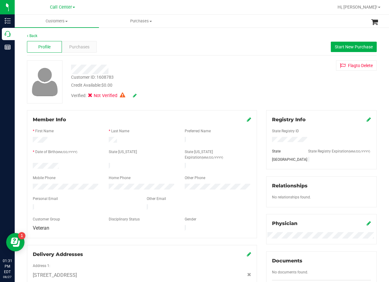
click at [272, 80] on div "Customer ID: 1608783 Credit Available: $0.00 Verified: Not Verified Flag to [GE…" at bounding box center [201, 81] width 359 height 43
click at [85, 44] on span "Purchases" at bounding box center [79, 47] width 20 height 6
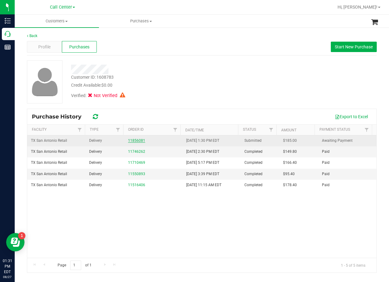
click at [137, 139] on link "11856081" at bounding box center [136, 141] width 17 height 4
